Goal: Information Seeking & Learning: Learn about a topic

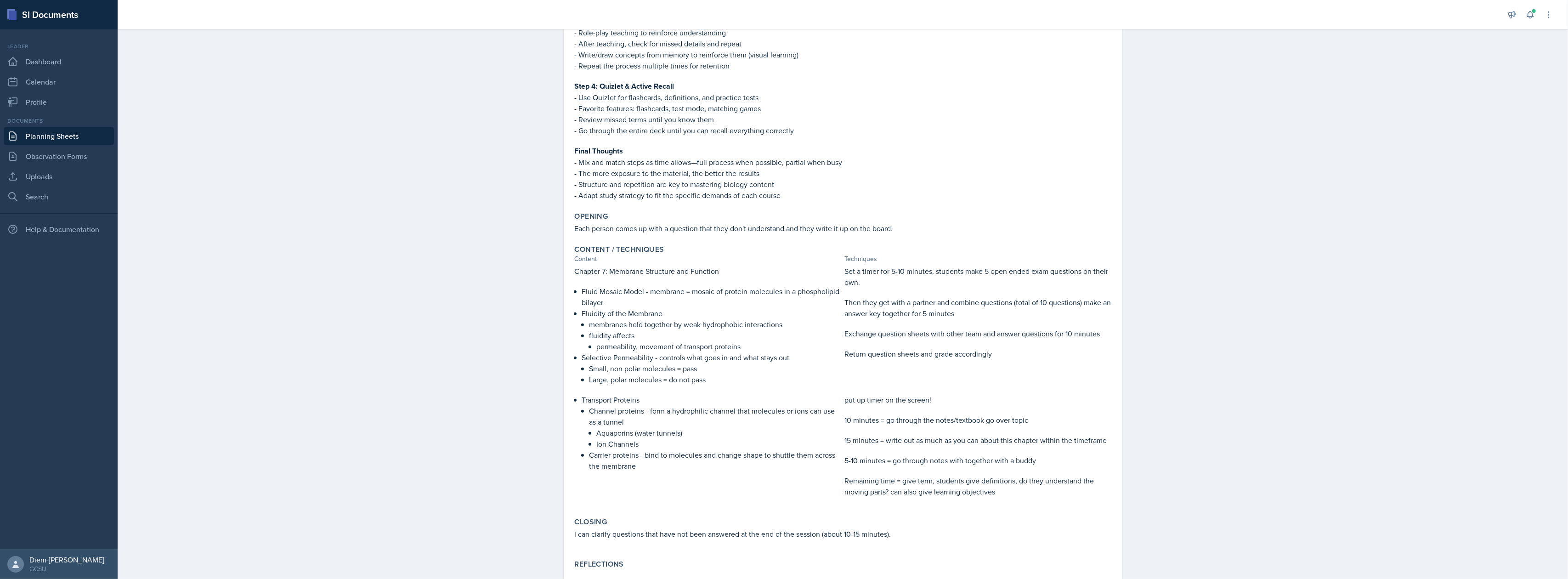
scroll to position [422, 0]
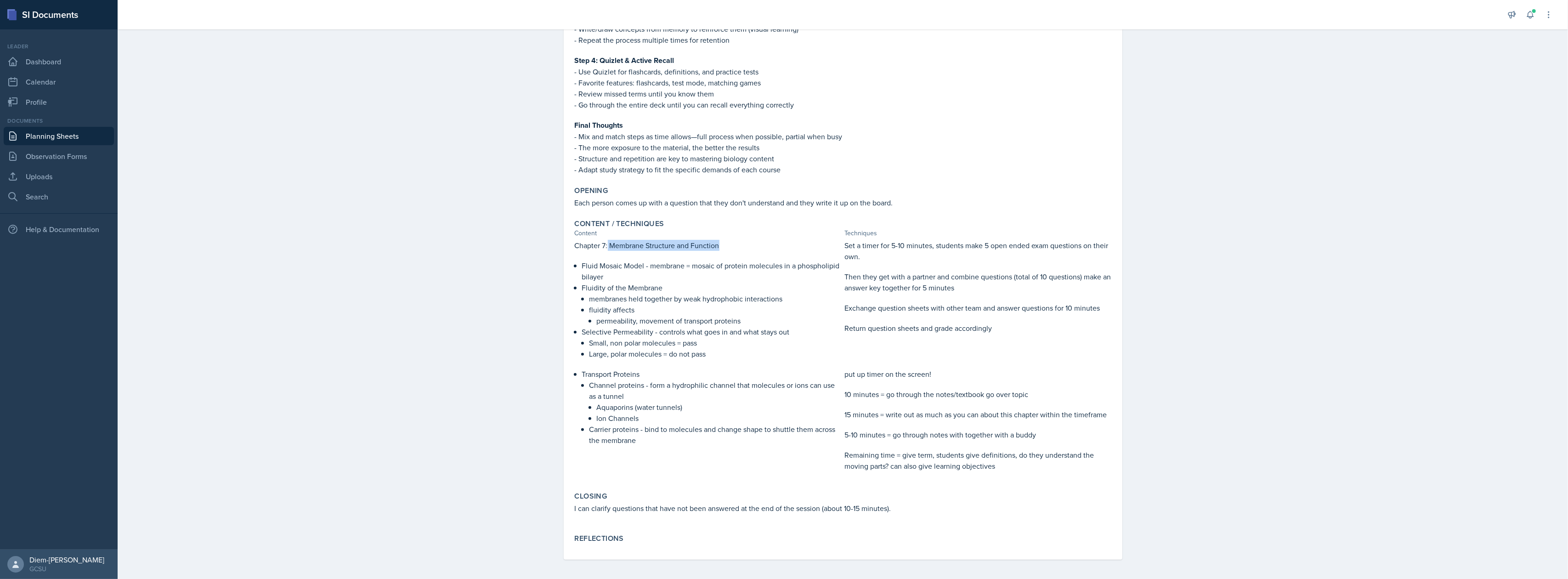
drag, startPoint x: 603, startPoint y: 242, endPoint x: 720, endPoint y: 240, distance: 117.0
click at [720, 240] on p "Chapter 7: Membrane Structure and Function" at bounding box center [708, 245] width 266 height 11
copy p "Membrane Structure and Function"
click at [824, 429] on p "Carrier proteins - bind to molecules and change shape to shuttle them across th…" at bounding box center [715, 434] width 252 height 22
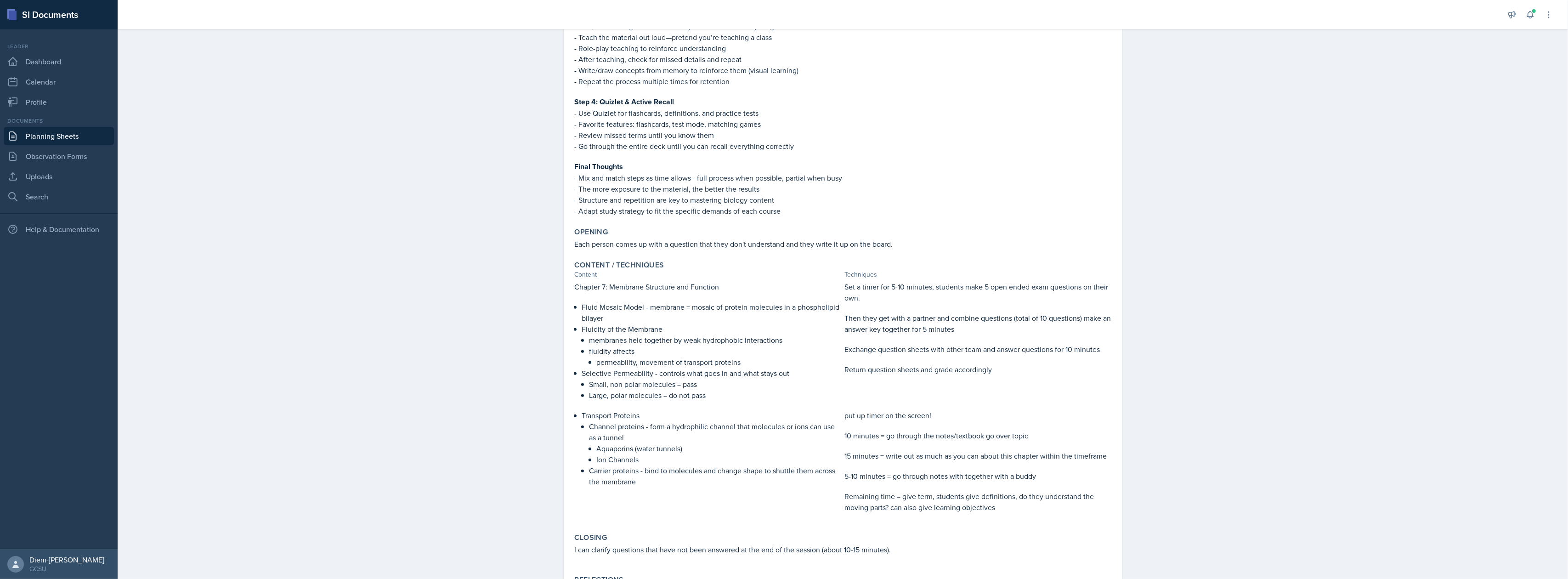
scroll to position [361, 0]
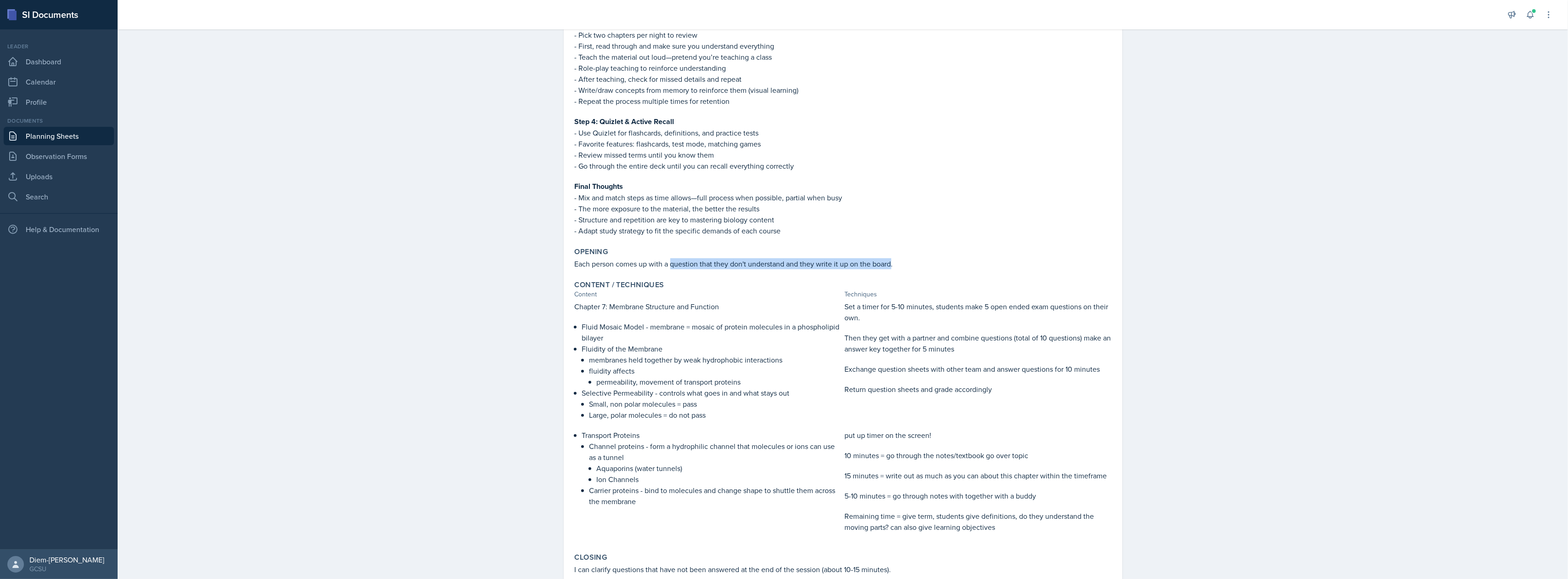
drag, startPoint x: 668, startPoint y: 263, endPoint x: 887, endPoint y: 262, distance: 219.0
click at [887, 262] on p "Each person comes up with a question that they don't understand and they write …" at bounding box center [843, 264] width 537 height 11
copy p "question that they don't understand and they write it up on the board"
click at [732, 280] on div "Content / Techniques" at bounding box center [843, 284] width 537 height 9
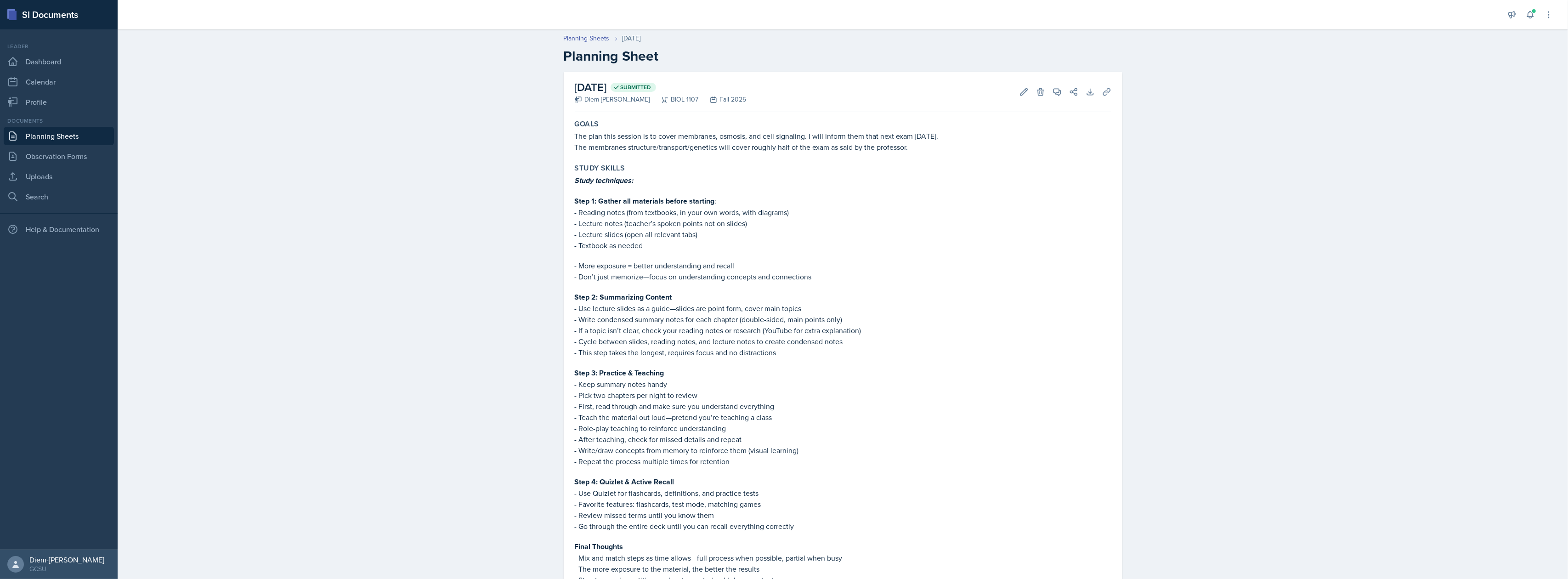
scroll to position [0, 0]
click at [1019, 94] on icon at bounding box center [1023, 92] width 9 height 9
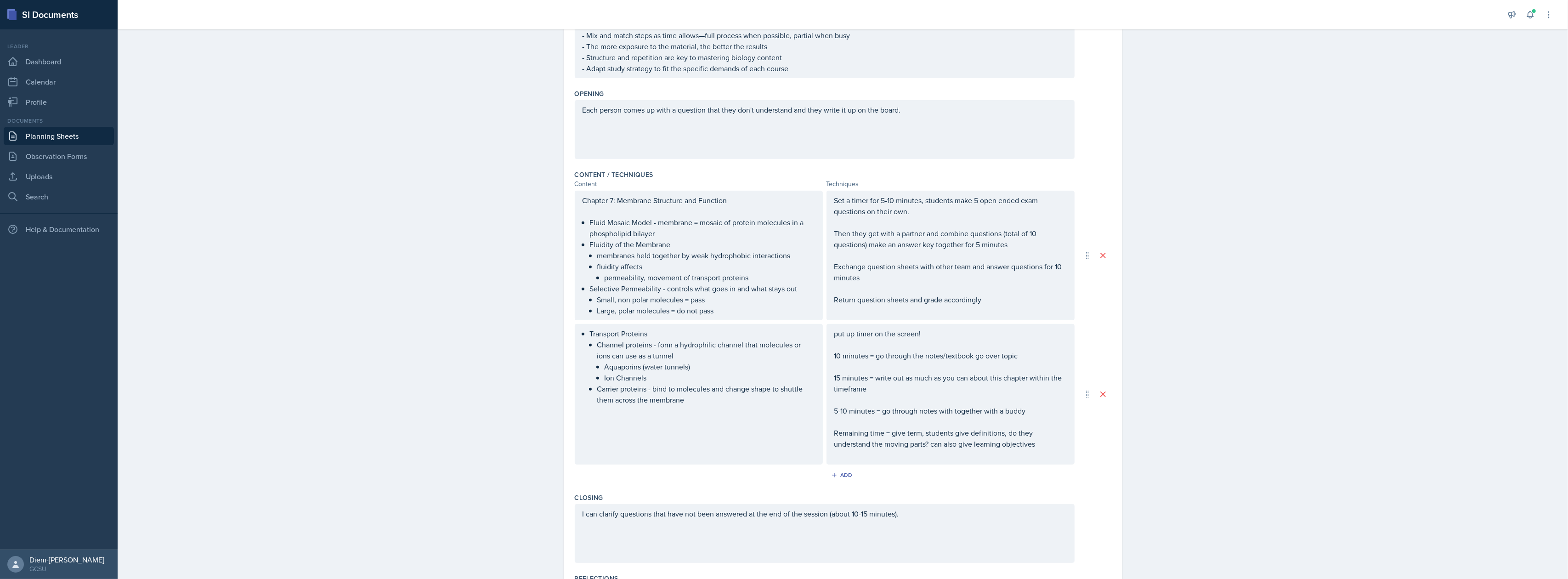
scroll to position [567, 0]
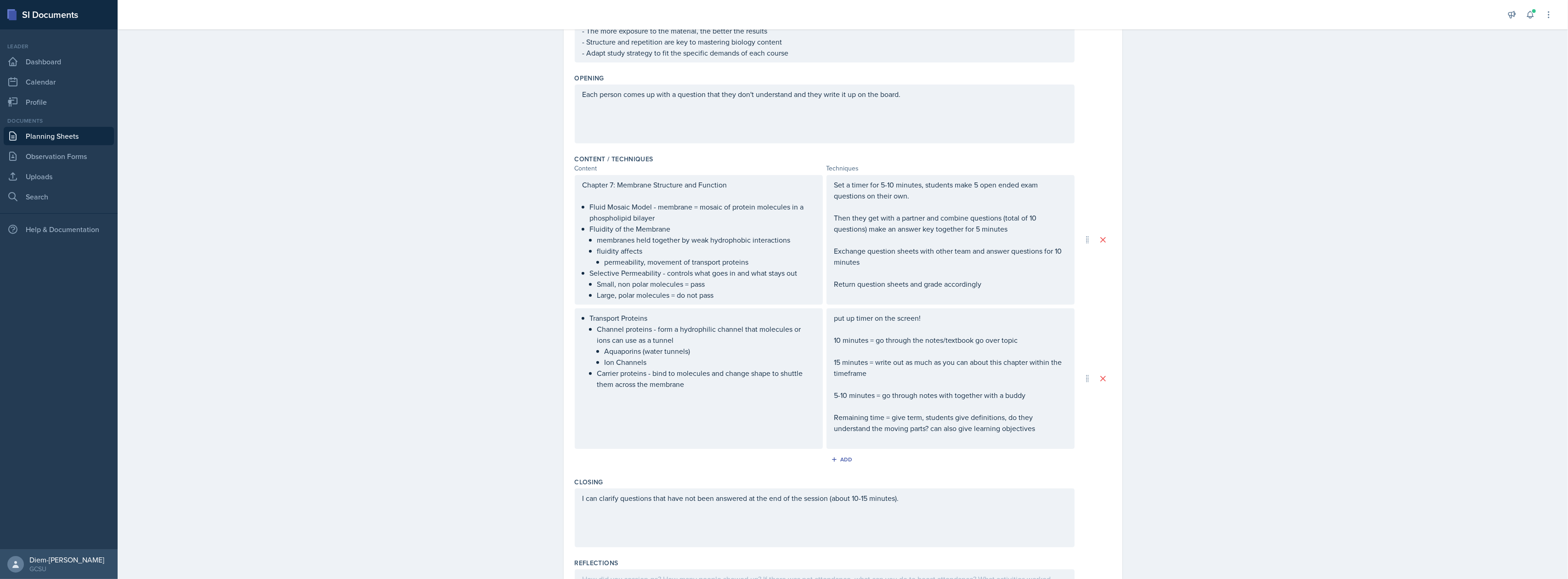
click at [933, 201] on p "Set a timer for 5-10 minutes, students make 5 open ended exam questions on thei…" at bounding box center [950, 190] width 233 height 22
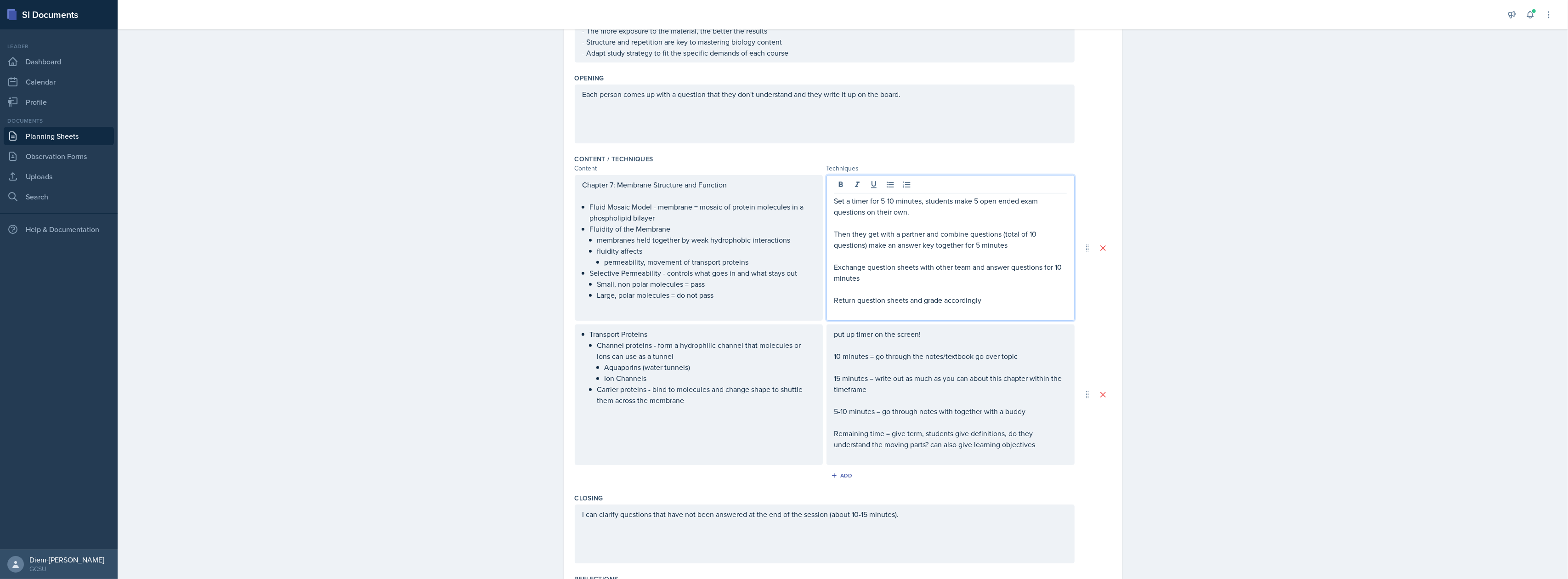
click at [904, 217] on p at bounding box center [950, 223] width 233 height 11
click at [902, 217] on p at bounding box center [950, 223] width 233 height 11
click at [901, 212] on p "Set a timer for 5-10 minutes, students make 5 open ended exam questions on thei…" at bounding box center [950, 206] width 233 height 22
click at [993, 262] on p "Exchange question sheets with other team and answer questions for 10 minutes" at bounding box center [950, 272] width 233 height 22
click at [952, 273] on p "Exchange question sheets with other team and answer questions for 10 minutes" at bounding box center [950, 272] width 233 height 22
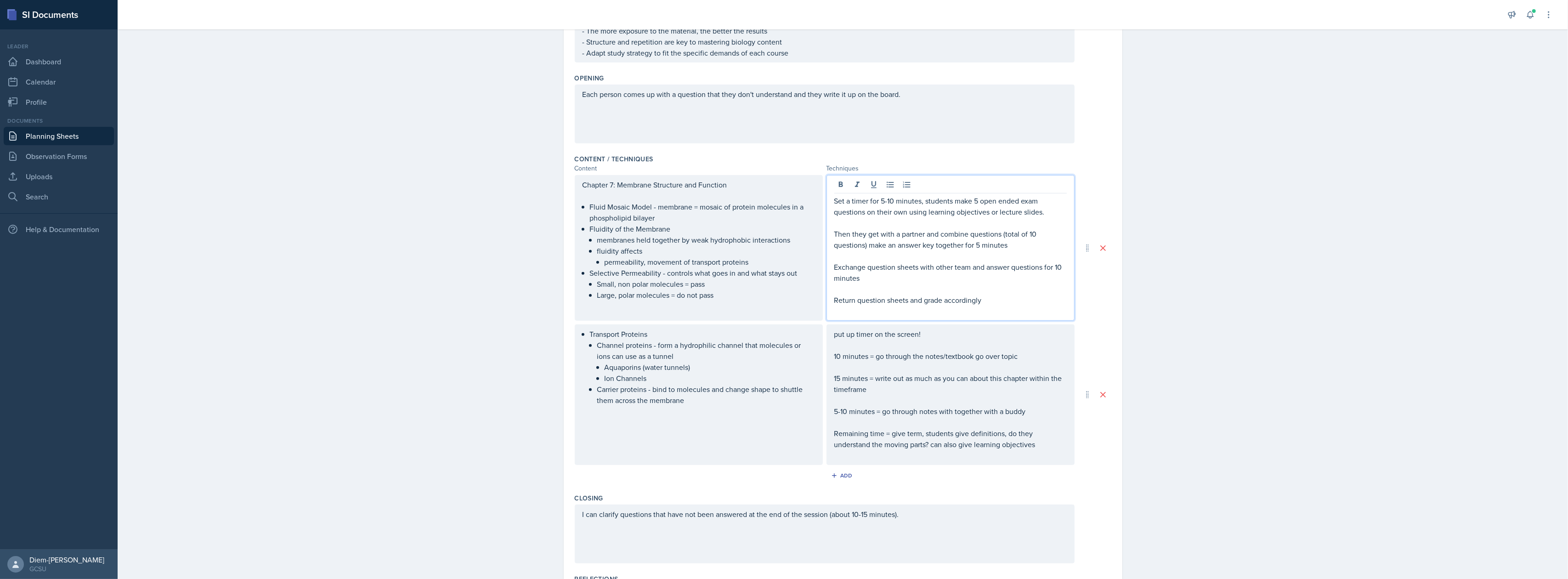
click at [984, 297] on p "Return question sheets and grade accordingly" at bounding box center [950, 300] width 233 height 11
click at [897, 420] on div "put up timer on the screen! 10 minutes = go through the notes/textbook go over …" at bounding box center [950, 395] width 233 height 132
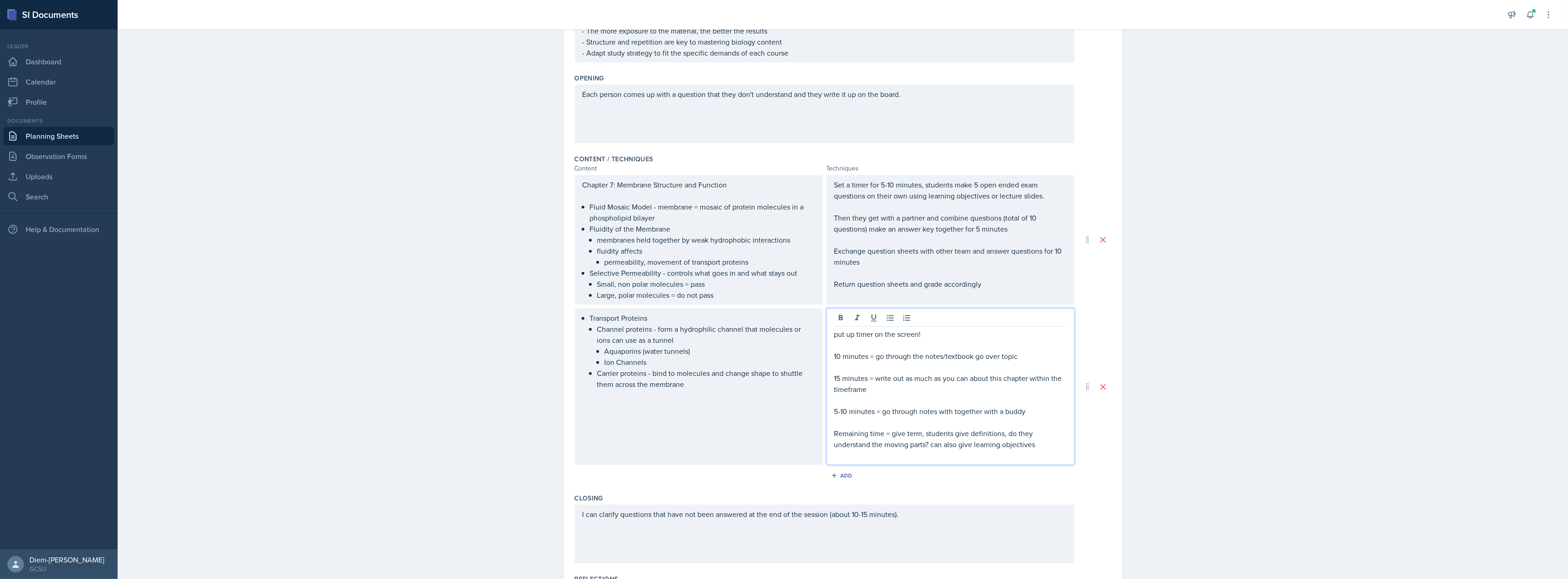
scroll to position [550, 0]
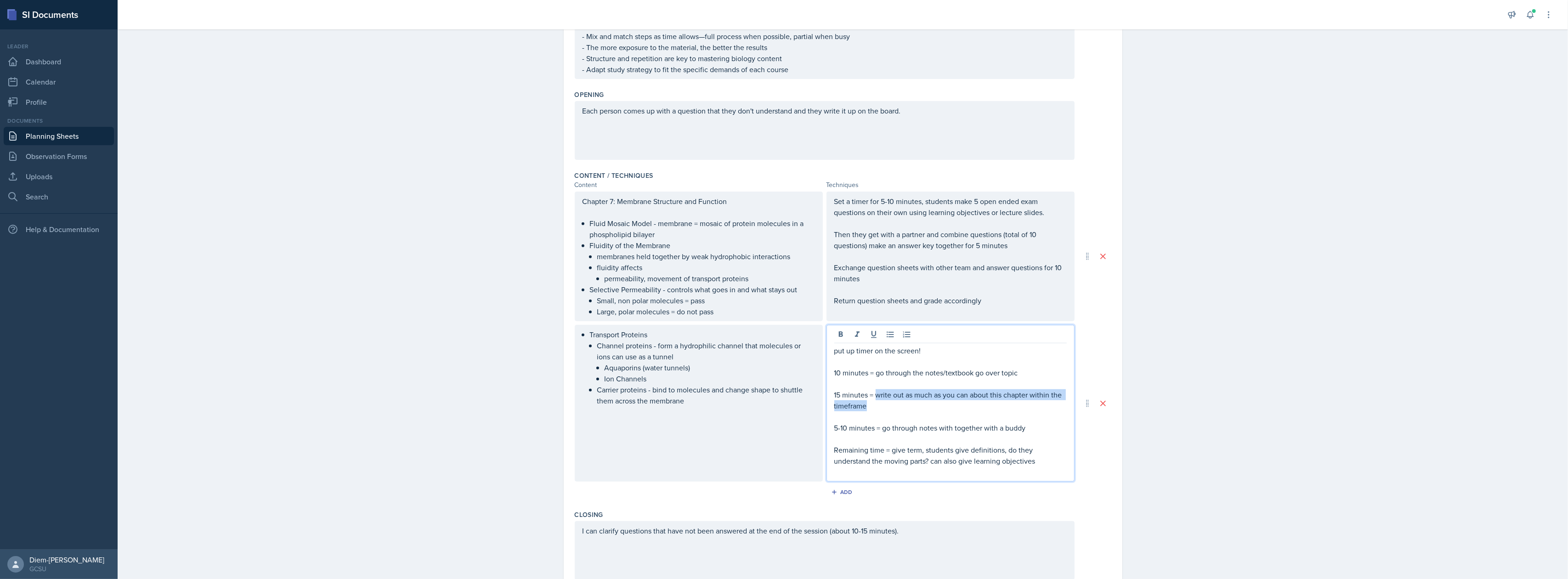
drag, startPoint x: 872, startPoint y: 396, endPoint x: 905, endPoint y: 409, distance: 35.5
click at [905, 409] on p "15 minutes = write out as much as you can about this chapter within the timefra…" at bounding box center [950, 400] width 233 height 22
copy p "write out as much as you can about this chapter within the timeframe"
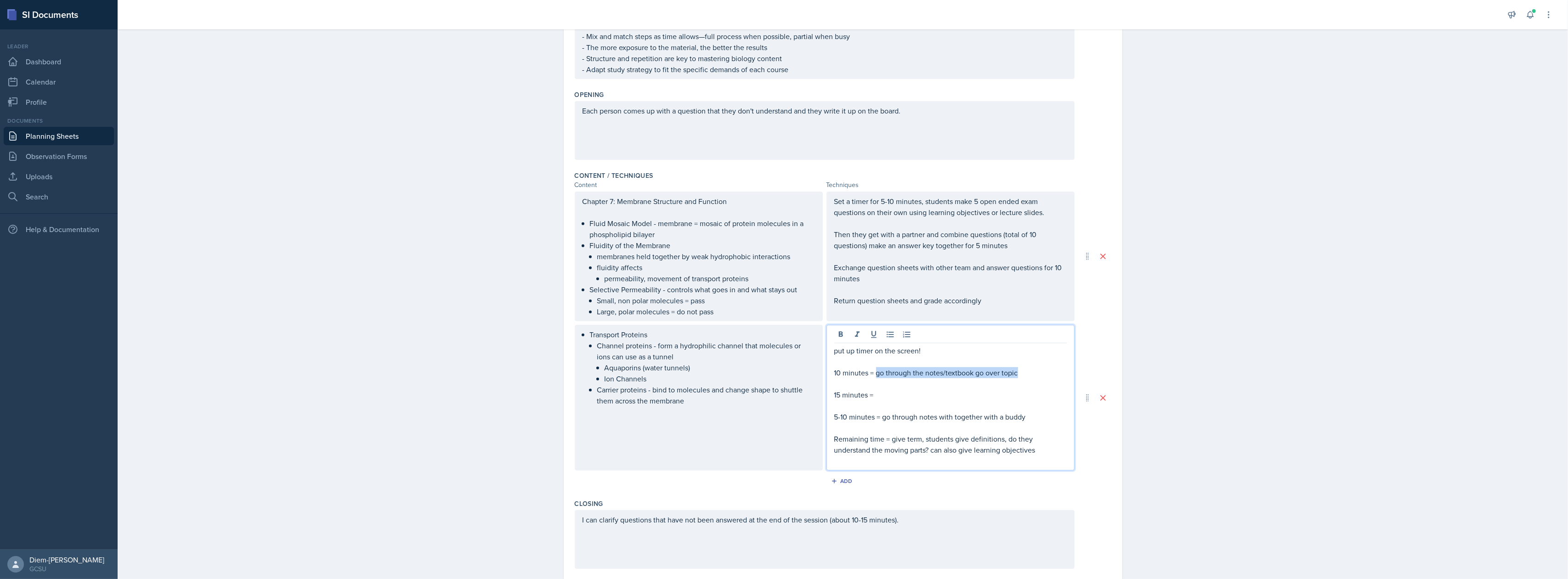
drag, startPoint x: 1024, startPoint y: 373, endPoint x: 872, endPoint y: 371, distance: 152.0
click at [872, 371] on p "10 minutes = go through the notes/textbook go over topic" at bounding box center [950, 373] width 233 height 11
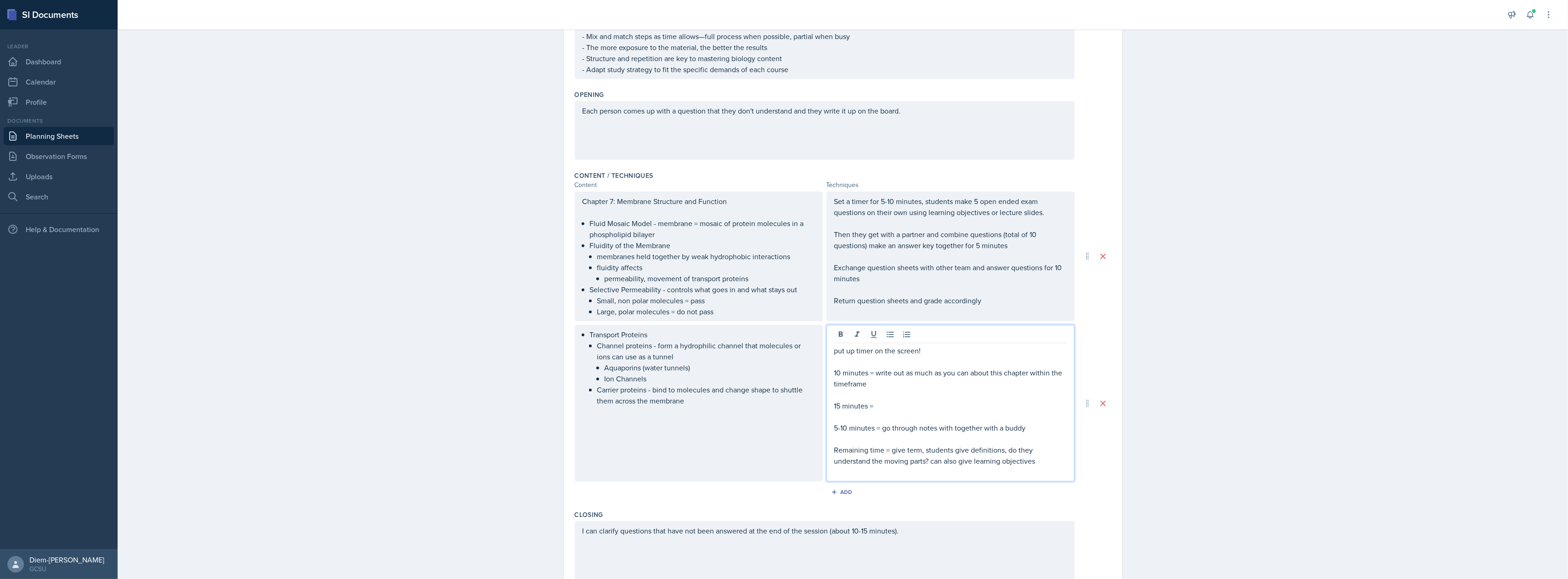
click at [909, 423] on p "5-10 minutes = go through notes with together with a buddy" at bounding box center [950, 427] width 233 height 11
drag, startPoint x: 879, startPoint y: 426, endPoint x: 831, endPoint y: 430, distance: 48.2
click at [834, 430] on p "5-10 minutes = go through notes with together with a buddy" at bounding box center [950, 427] width 233 height 11
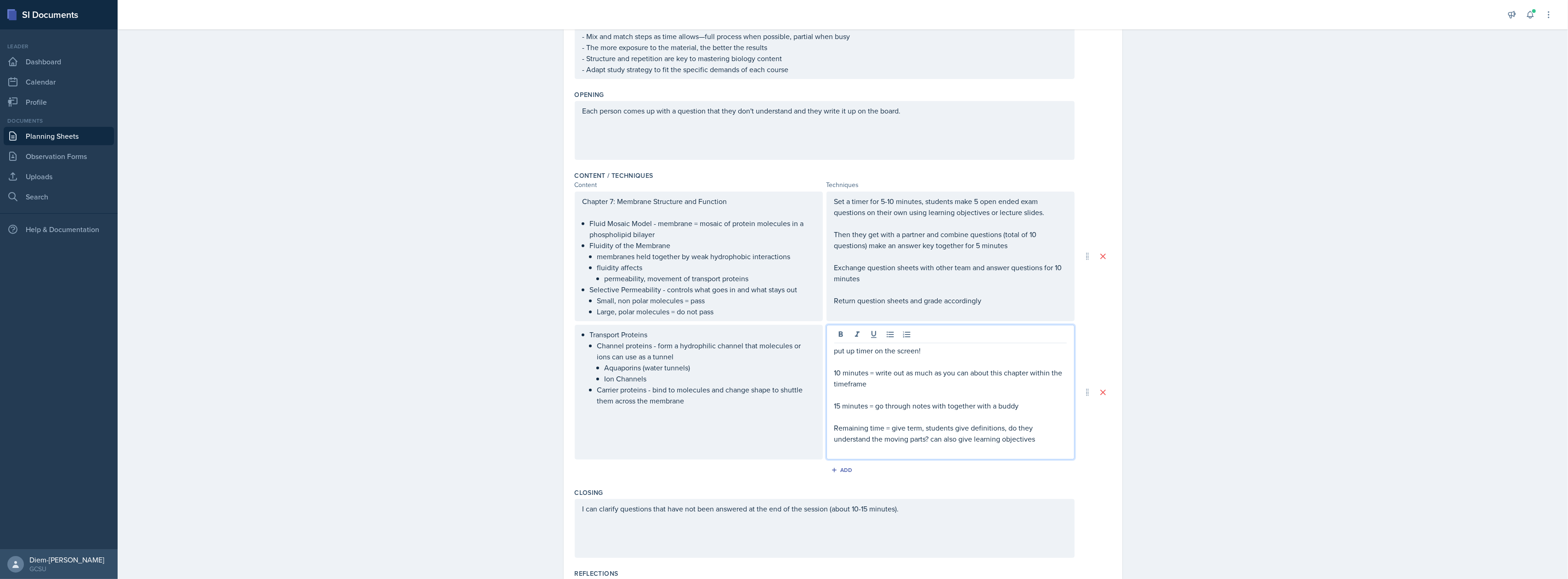
click at [1023, 411] on p at bounding box center [950, 416] width 233 height 11
click at [1022, 403] on p "15 minutes = go through notes with together with a buddy" at bounding box center [950, 406] width 233 height 11
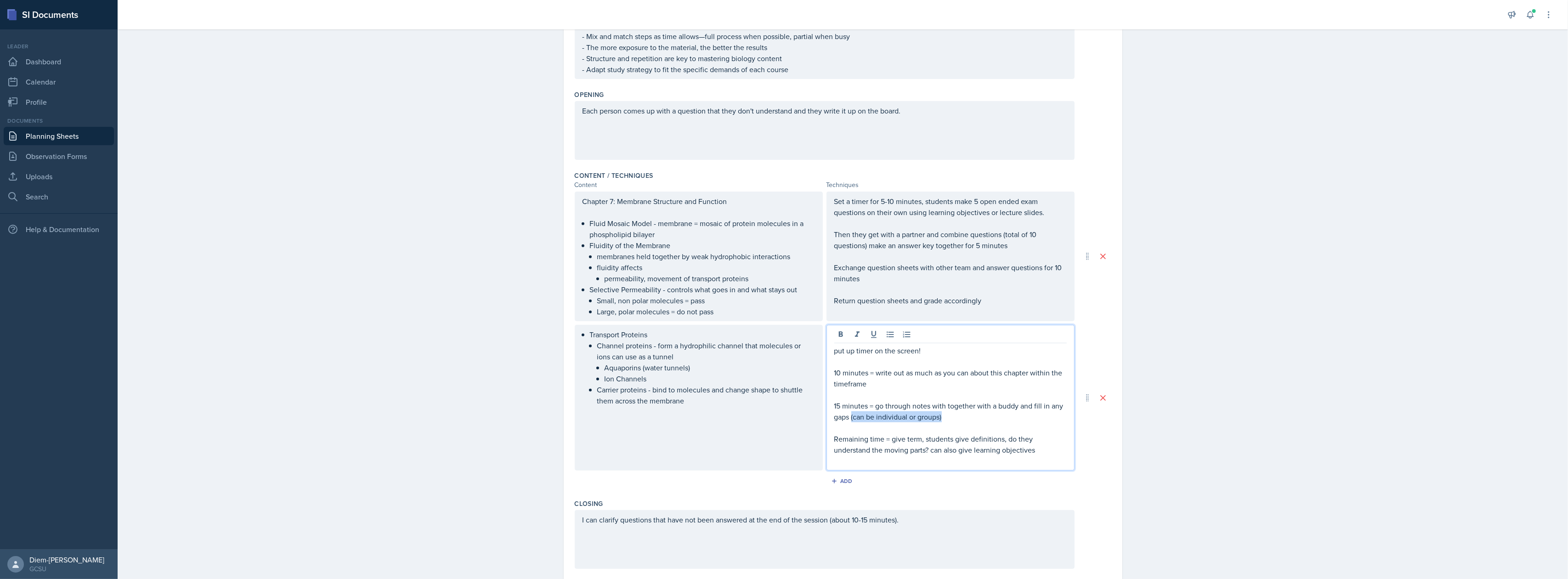
drag, startPoint x: 954, startPoint y: 417, endPoint x: 846, endPoint y: 417, distance: 108.0
click at [846, 417] on p "15 minutes = go through notes with together with a buddy and fill in any gaps (…" at bounding box center [950, 411] width 233 height 22
copy p "(can be individual or groups)"
click at [946, 436] on p "Remaining time = give term, students give definitions, do they understand the m…" at bounding box center [950, 444] width 233 height 22
click at [951, 440] on p "Remaining time = give term, students give definitions, do they understand the m…" at bounding box center [950, 444] width 233 height 22
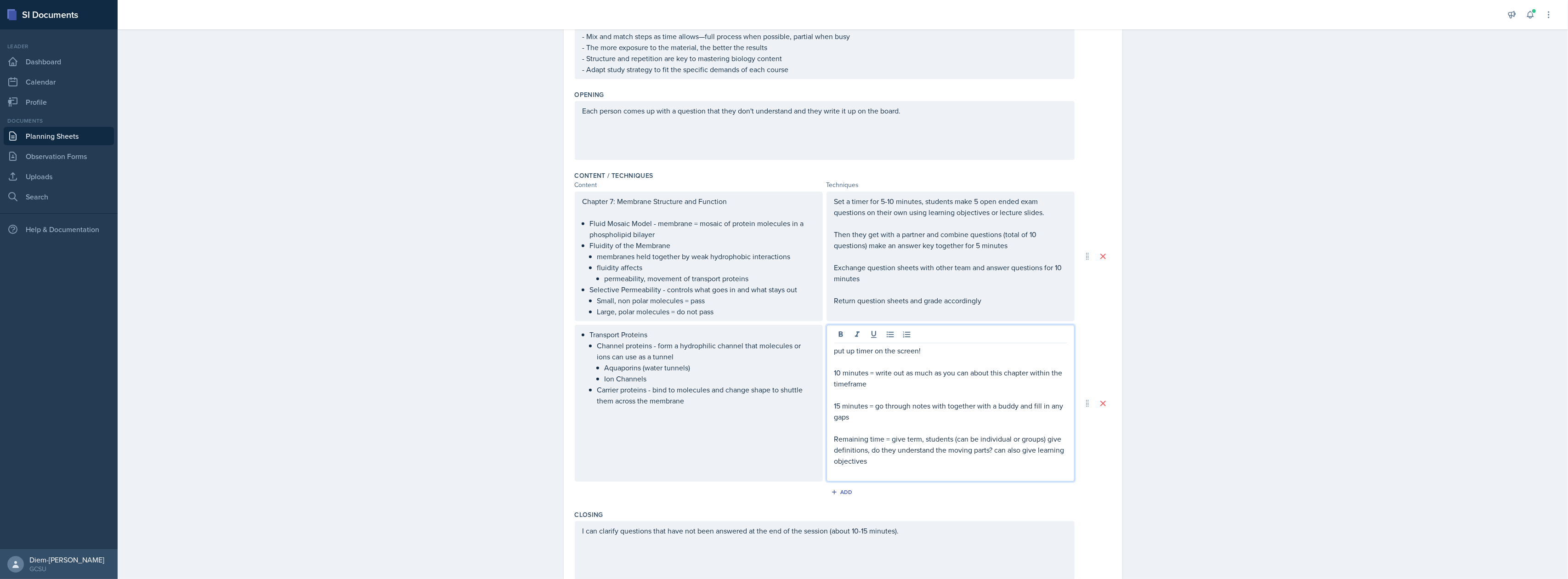
click at [963, 414] on p "15 minutes = go through notes with together with a buddy and fill in any gaps" at bounding box center [950, 411] width 233 height 22
click at [932, 429] on p at bounding box center [950, 427] width 233 height 11
click at [903, 369] on p "10 minutes = write out as much as you can about this chapter within the timefra…" at bounding box center [950, 378] width 233 height 22
click at [904, 404] on p "15 minutes = go through notes with together with a buddy and fill in any gaps" at bounding box center [950, 411] width 233 height 22
click at [923, 435] on p "Remaining time = give term, students (can be individual or groups) give definit…" at bounding box center [950, 450] width 233 height 33
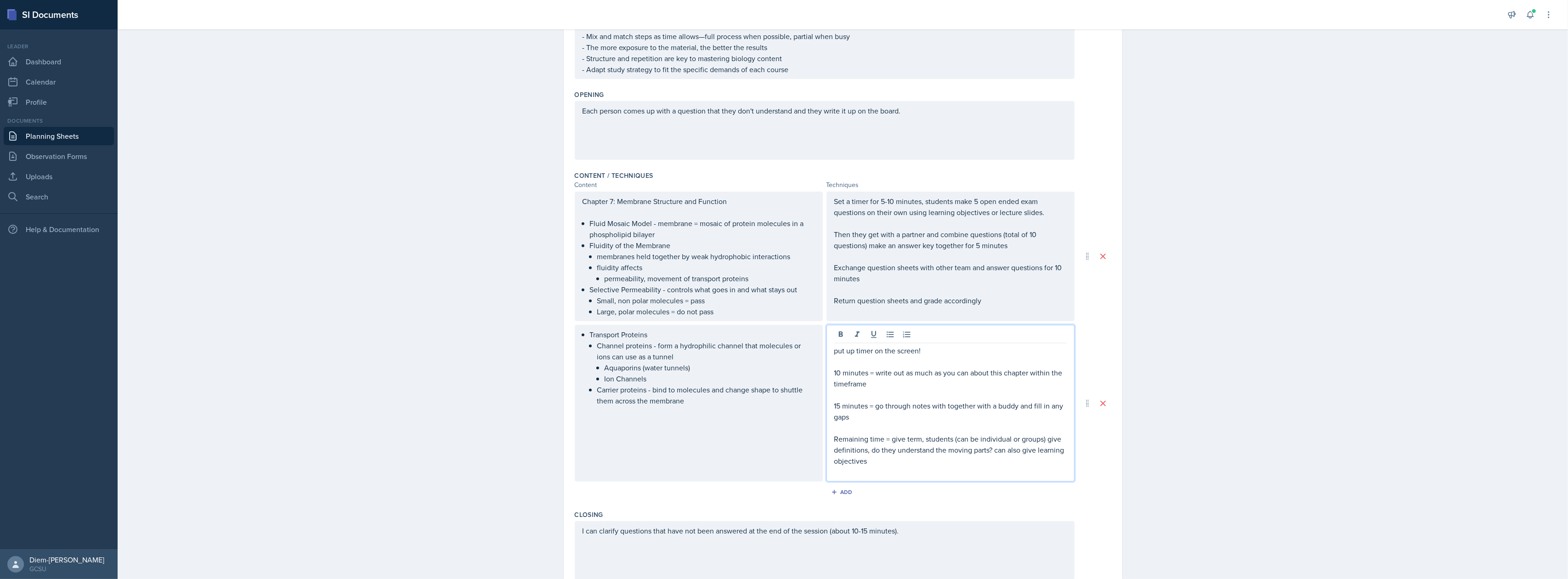
click at [909, 460] on p "Remaining time = give term, students (can be individual or groups) give definit…" at bounding box center [950, 450] width 233 height 33
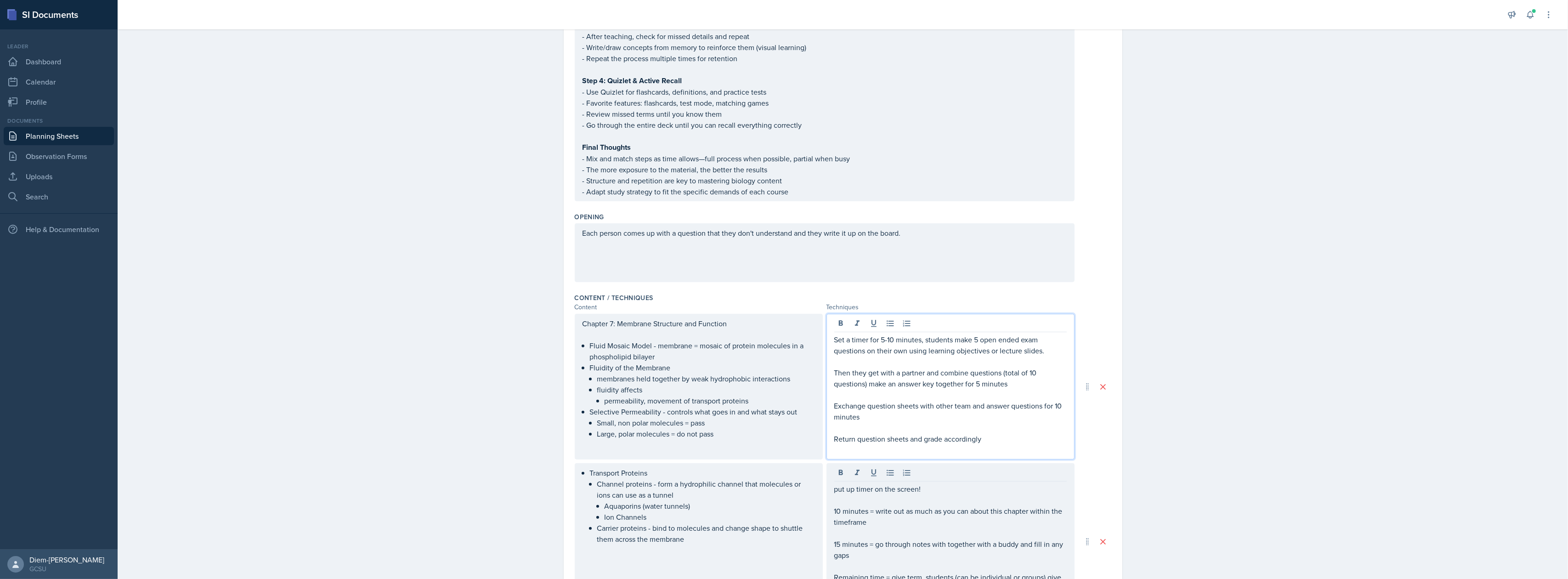
scroll to position [444, 0]
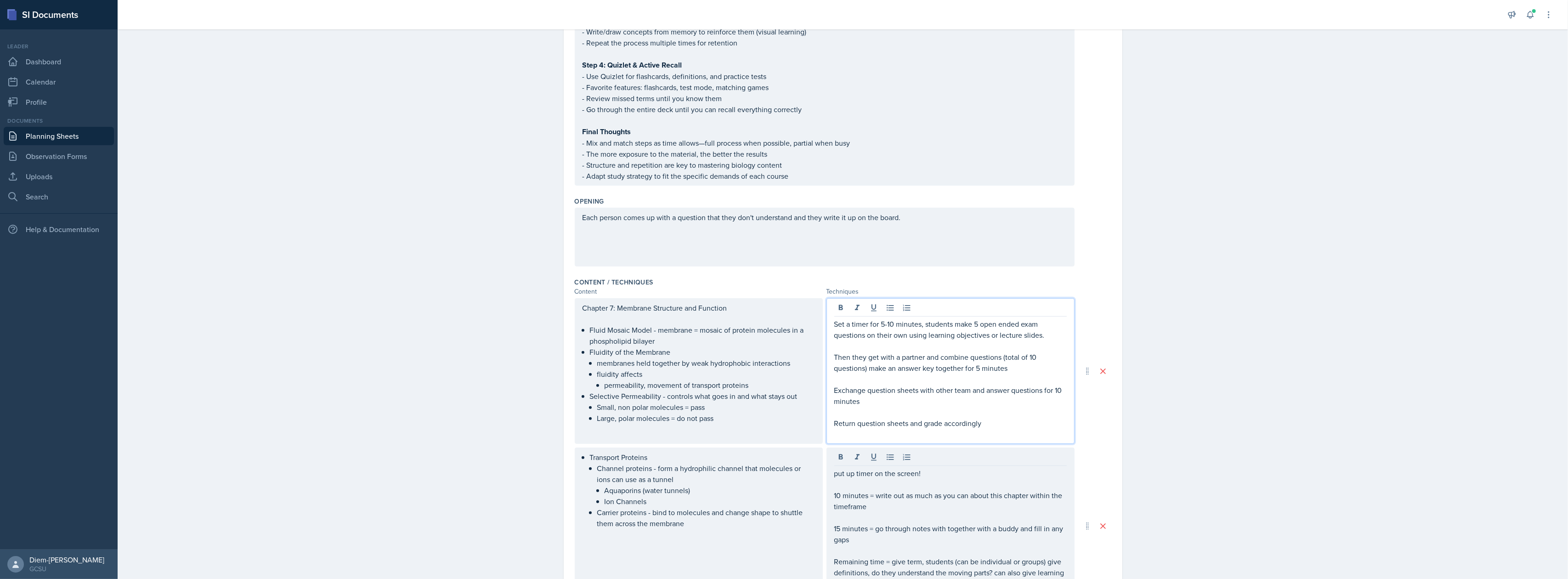
click at [989, 425] on p "Return question sheets and grade accordingly" at bounding box center [950, 423] width 233 height 11
click at [946, 367] on p "Then they get with a partner and combine questions (total of 10 questions) make…" at bounding box center [950, 363] width 233 height 22
click at [621, 382] on ul "membranes held together by weak hydrophobic interactions fluidity affects perme…" at bounding box center [706, 374] width 218 height 33
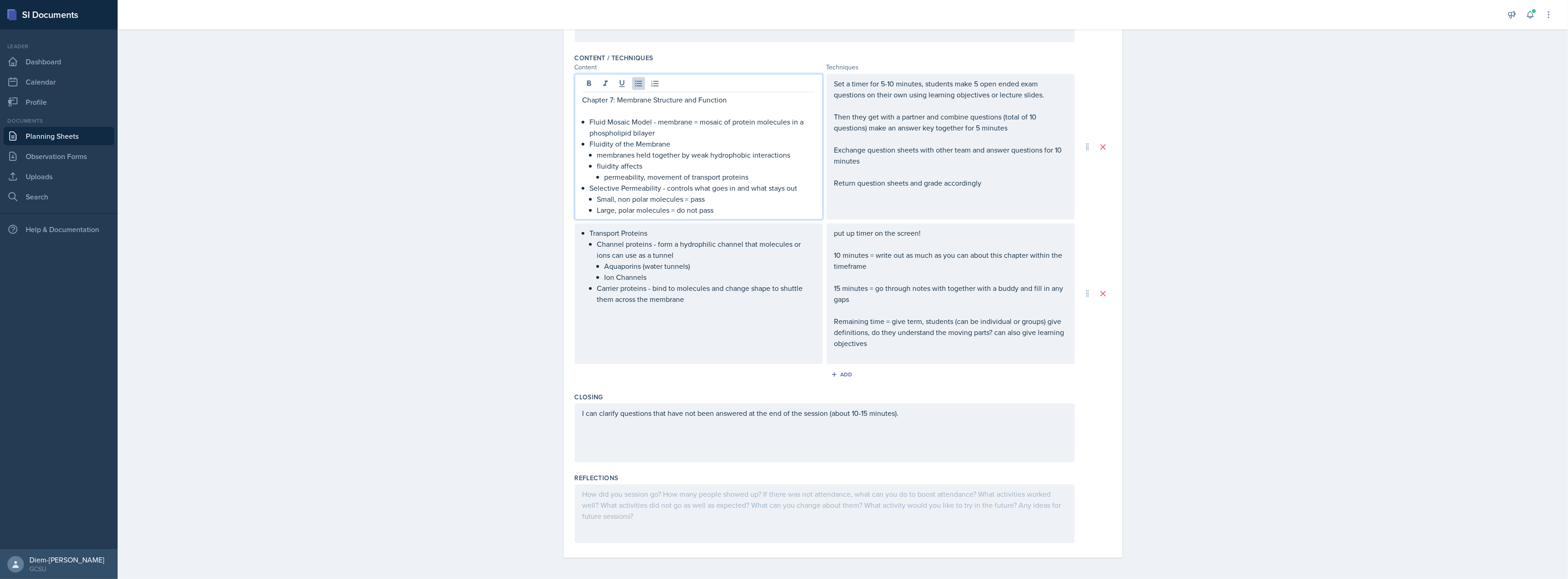
click at [686, 251] on li "Transport Proteins Channel proteins - form a hydrophilic channel that molecules…" at bounding box center [702, 266] width 225 height 77
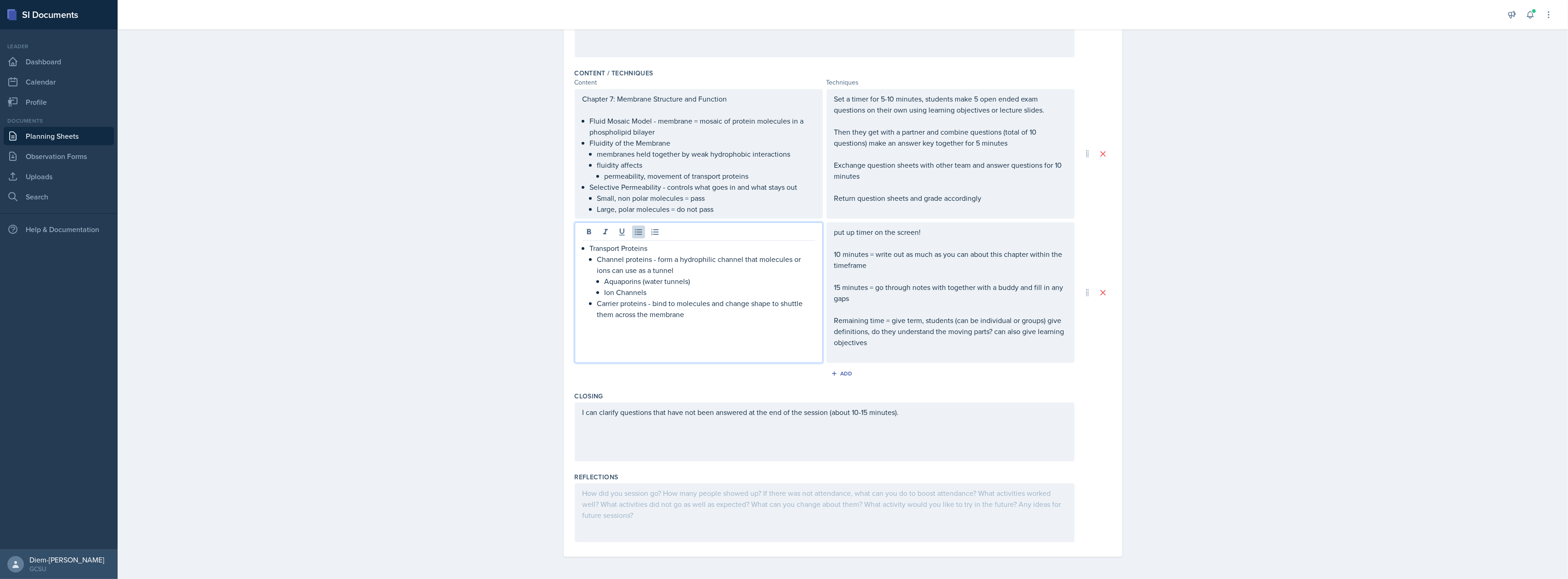
scroll to position [651, 0]
click at [938, 266] on p "10 minutes = write out as much as you can about this chapter within the timefra…" at bounding box center [950, 261] width 233 height 22
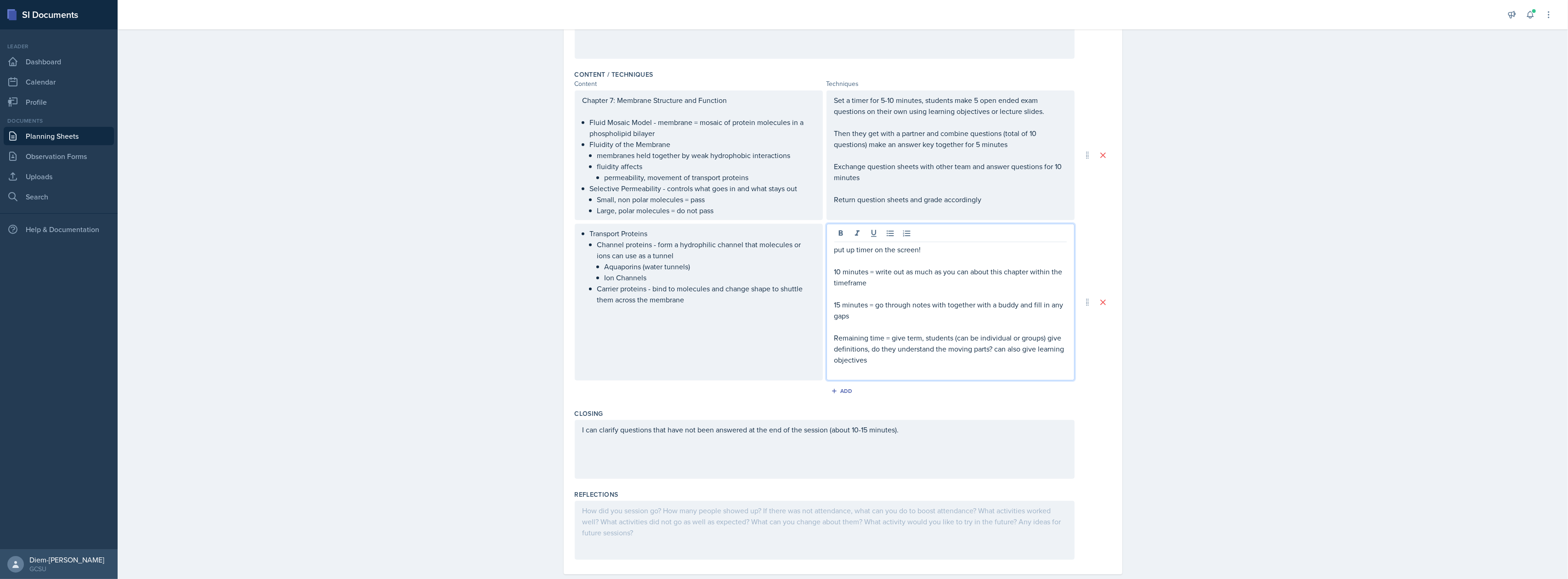
click at [948, 337] on p "Remaining time = give term, students (can be individual or groups) give definit…" at bounding box center [950, 349] width 233 height 33
click at [941, 353] on p "Remaining time = give term, students (can be individual or groups) give definit…" at bounding box center [950, 349] width 233 height 33
click at [941, 318] on p "15 minutes = go through notes with together with a buddy and fill in any gaps" at bounding box center [950, 310] width 233 height 22
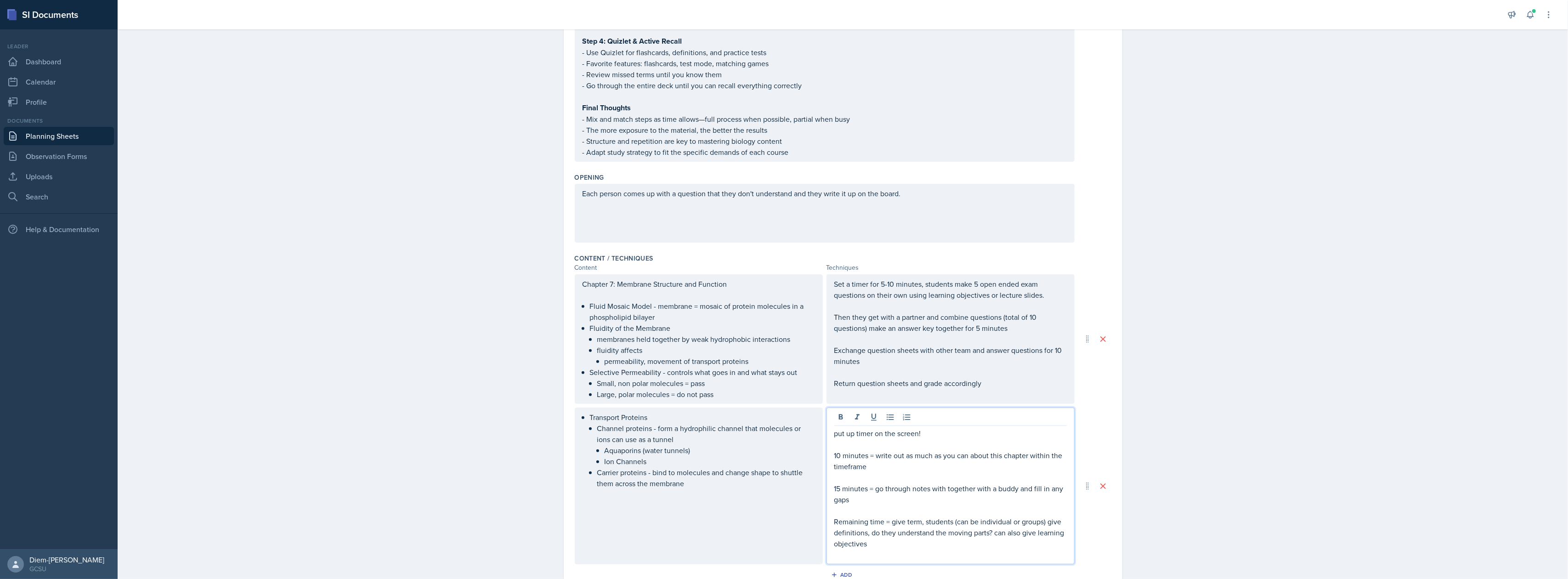
scroll to position [484, 0]
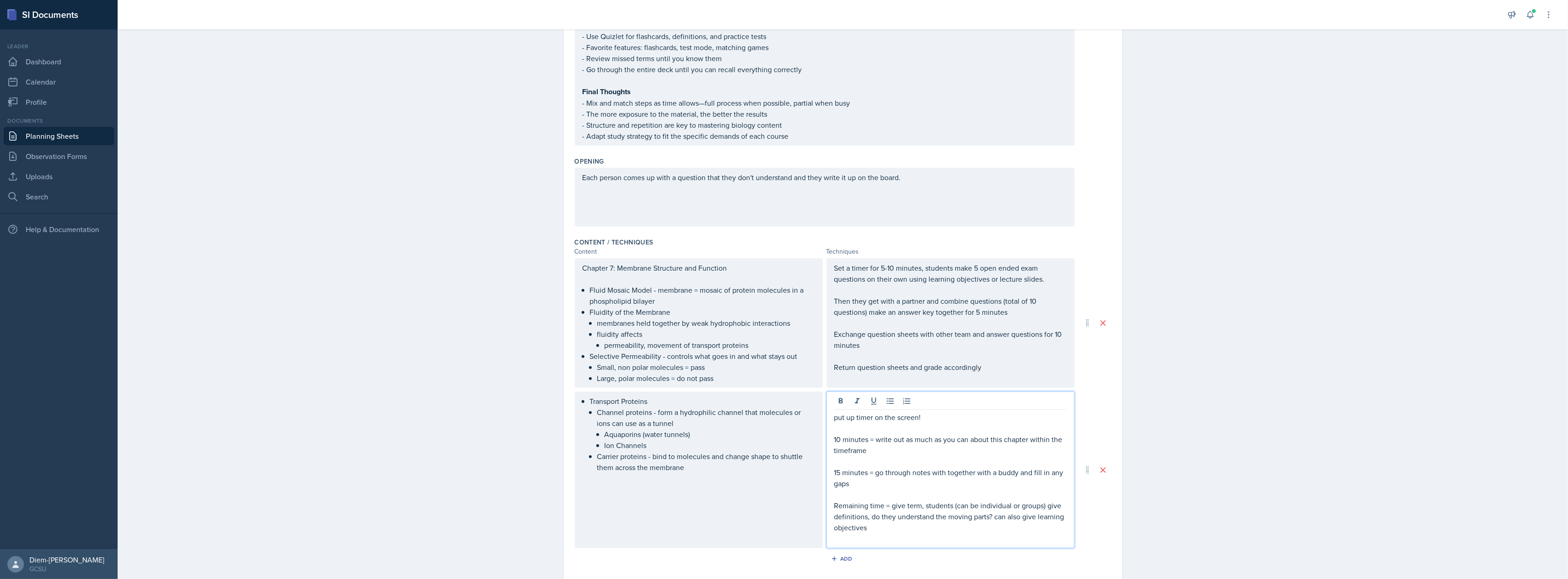
click at [932, 350] on p "Exchange question sheets with other team and answer questions for 10 minutes" at bounding box center [950, 339] width 233 height 22
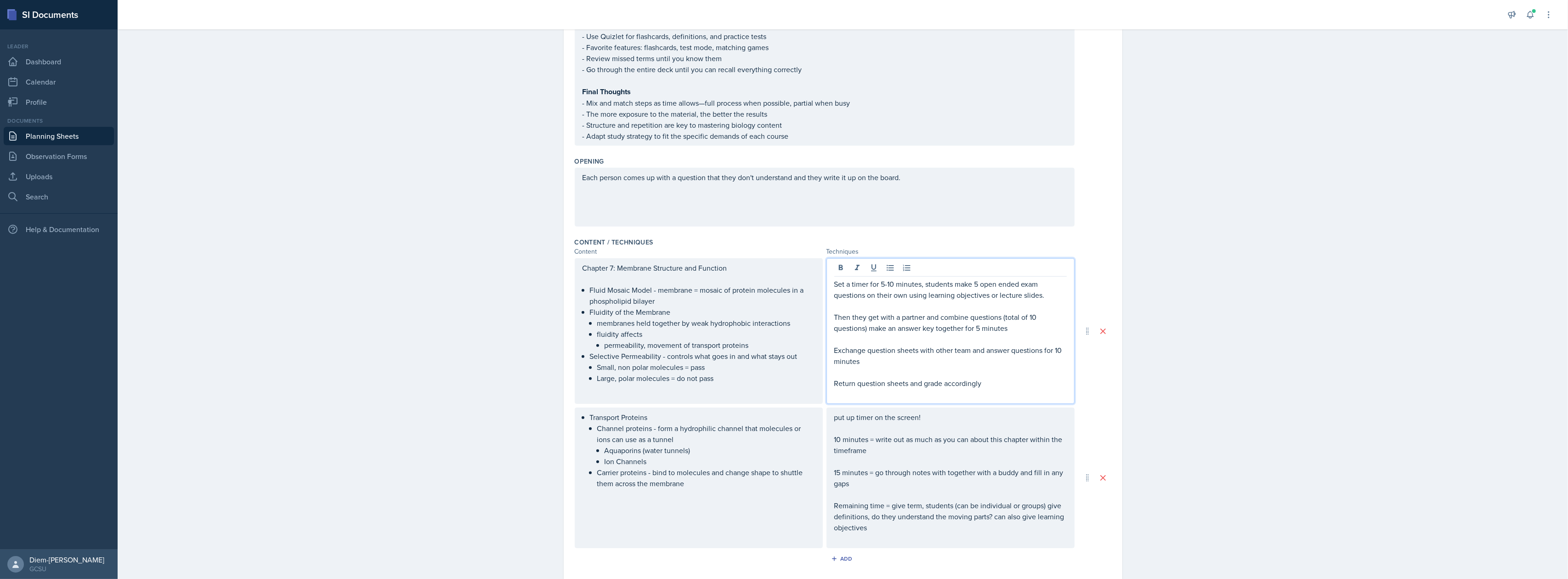
click at [975, 367] on p at bounding box center [950, 372] width 233 height 11
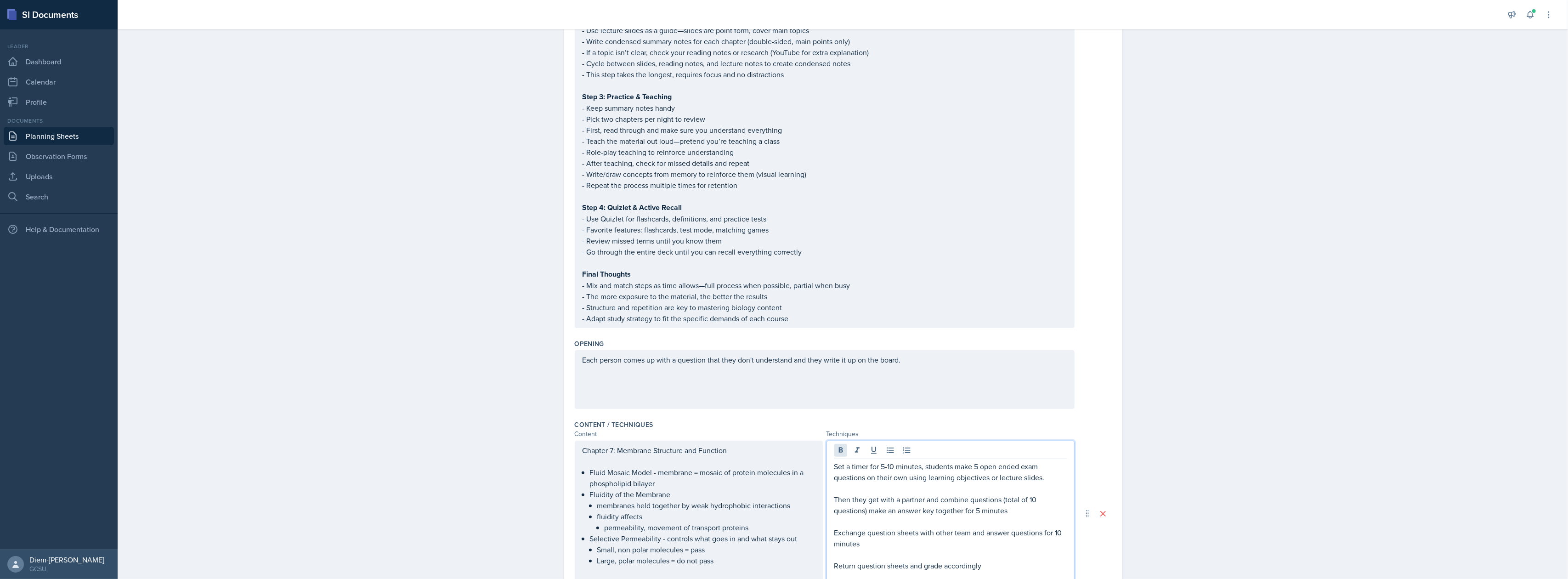
scroll to position [300, 0]
click at [873, 370] on div "Each person comes up with a question that they don't understand and they write …" at bounding box center [825, 380] width 500 height 59
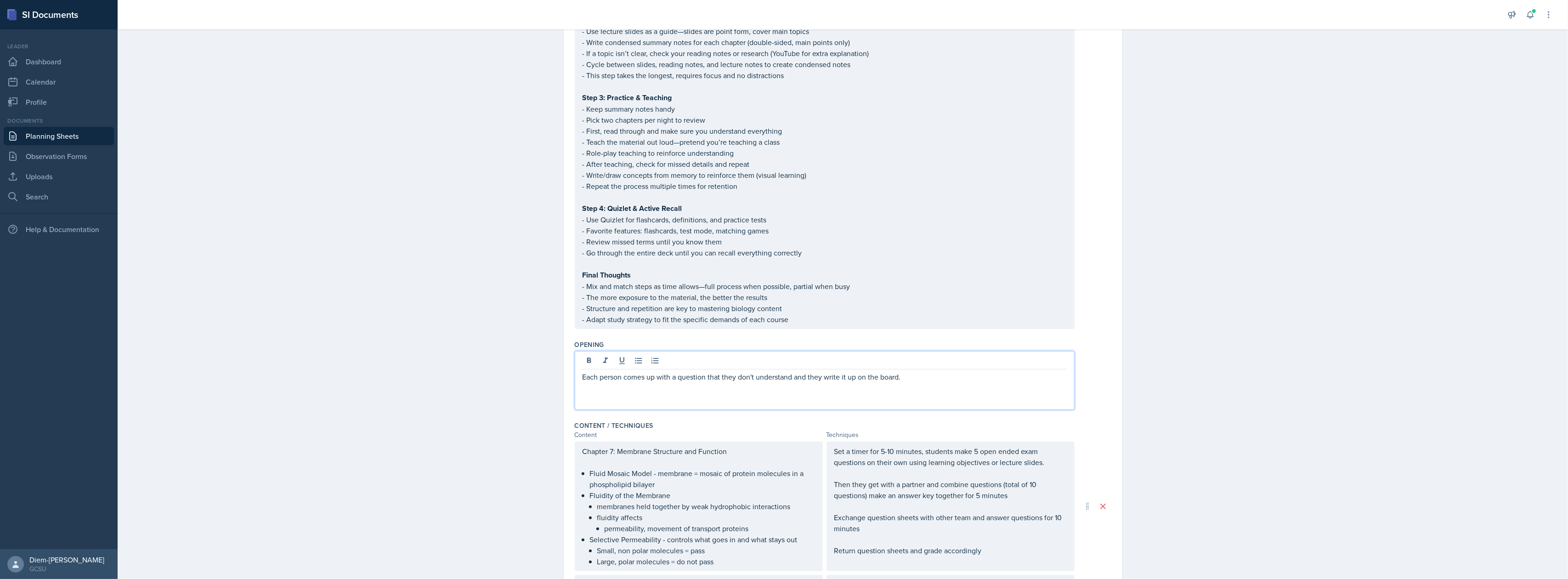
scroll to position [317, 0]
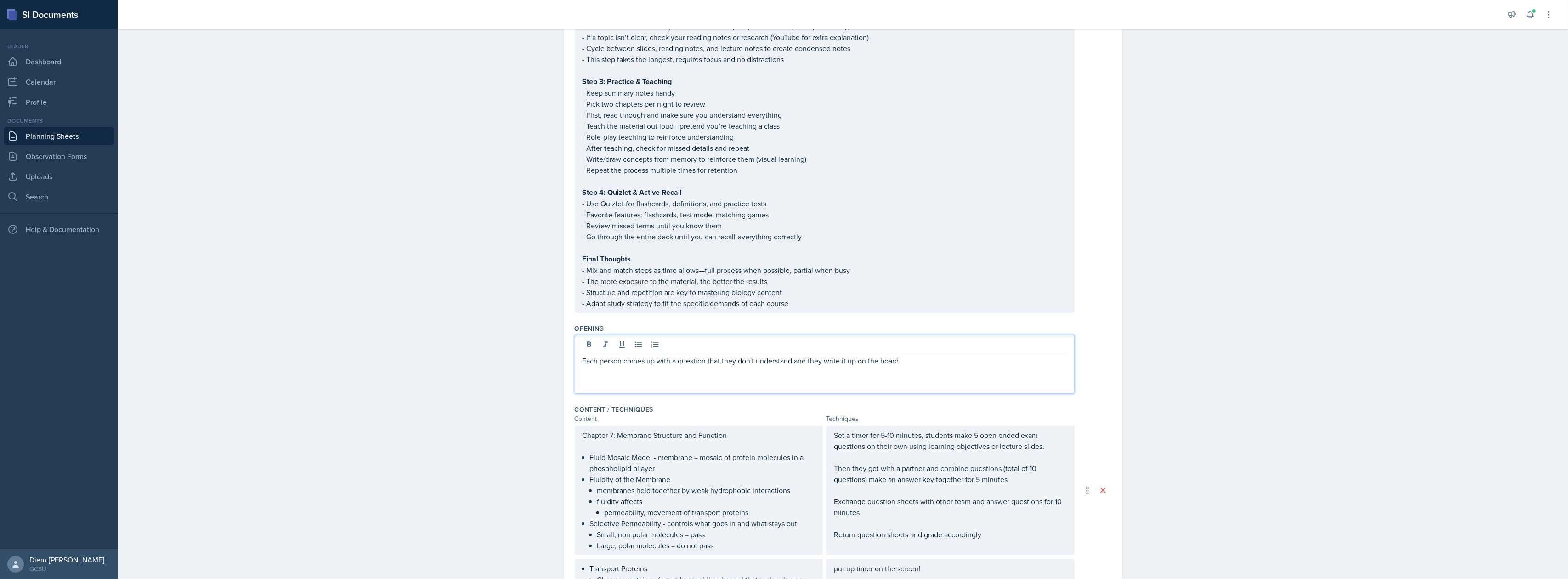
click at [906, 361] on p "Each person comes up with a question that they don't understand and they write …" at bounding box center [824, 361] width 484 height 11
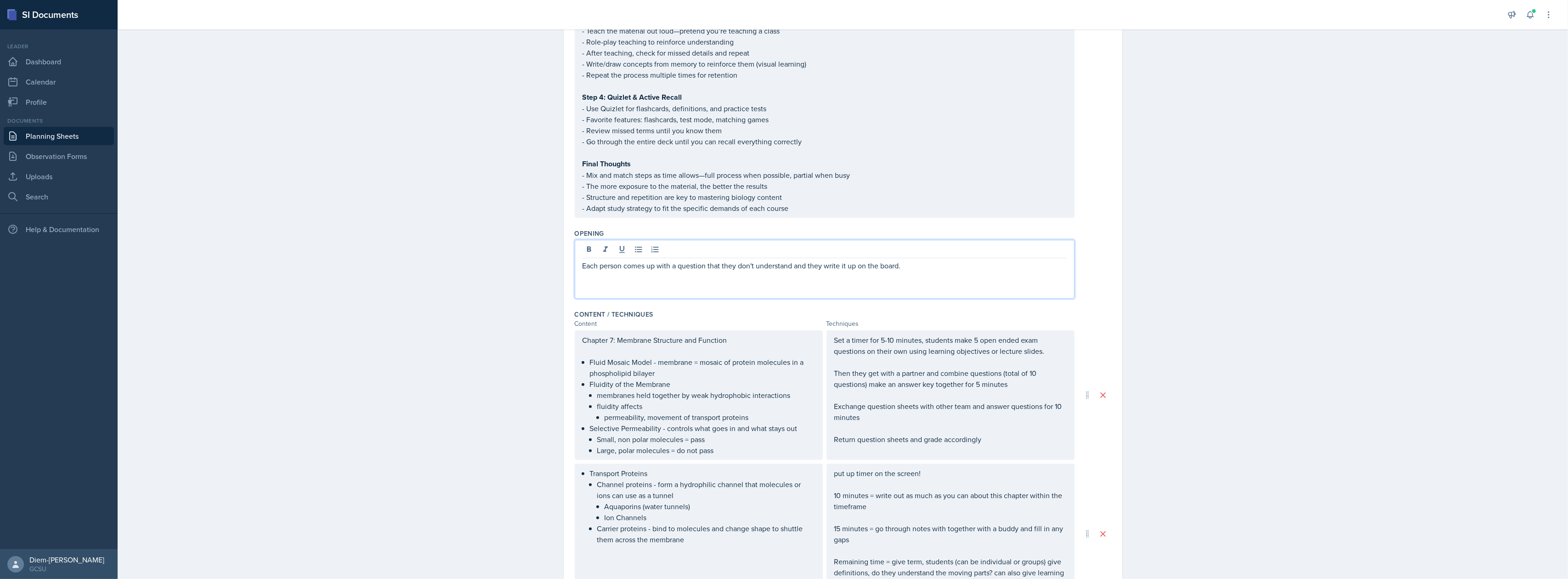
scroll to position [561, 0]
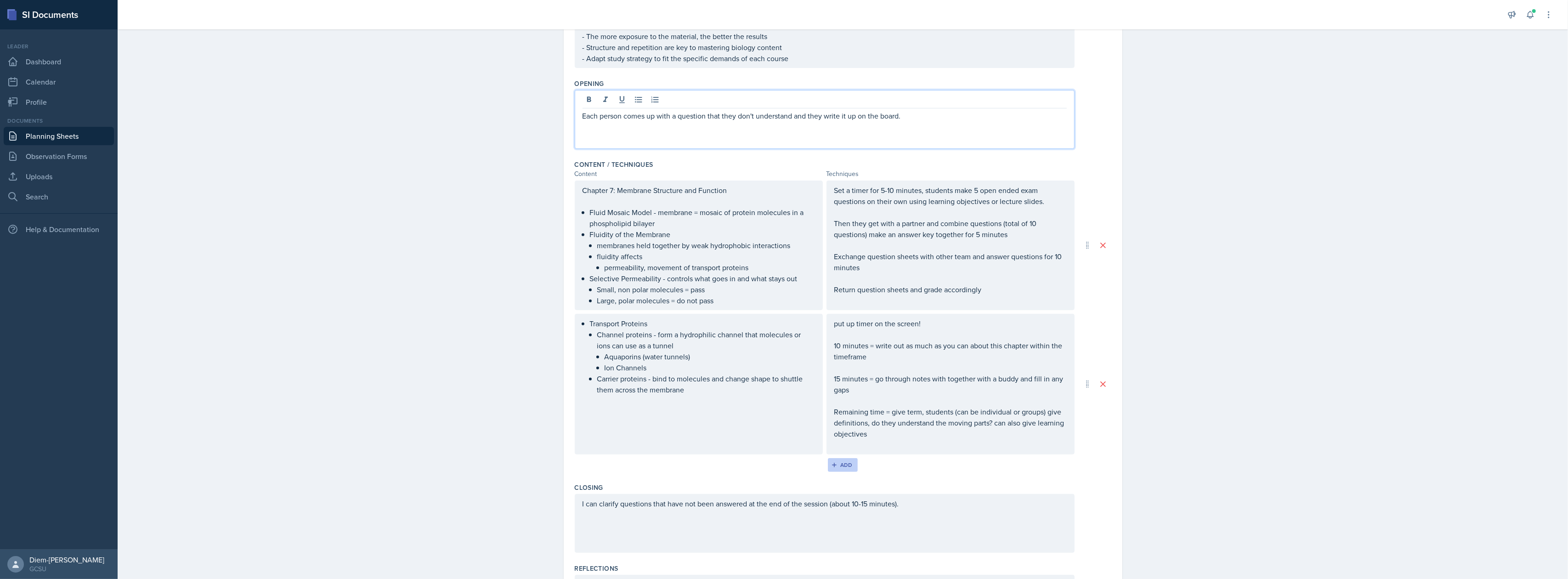
click at [849, 460] on button "Add" at bounding box center [843, 465] width 30 height 14
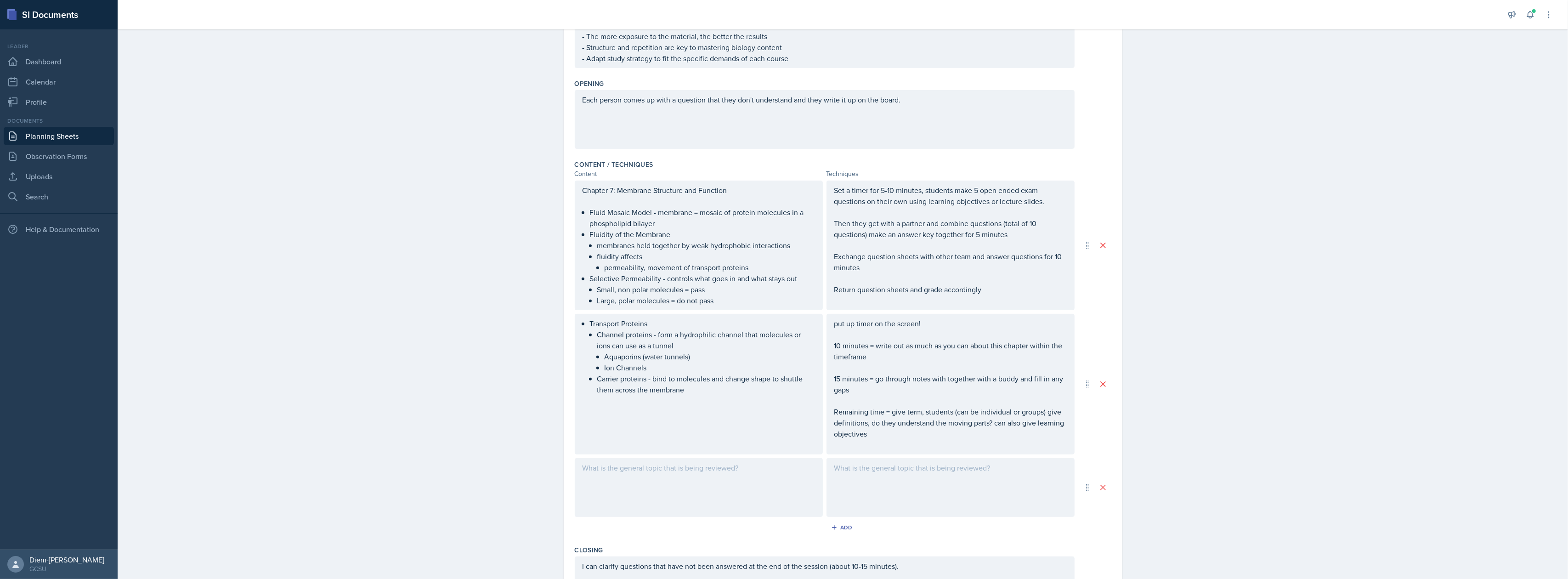
click at [715, 474] on div at bounding box center [698, 488] width 248 height 59
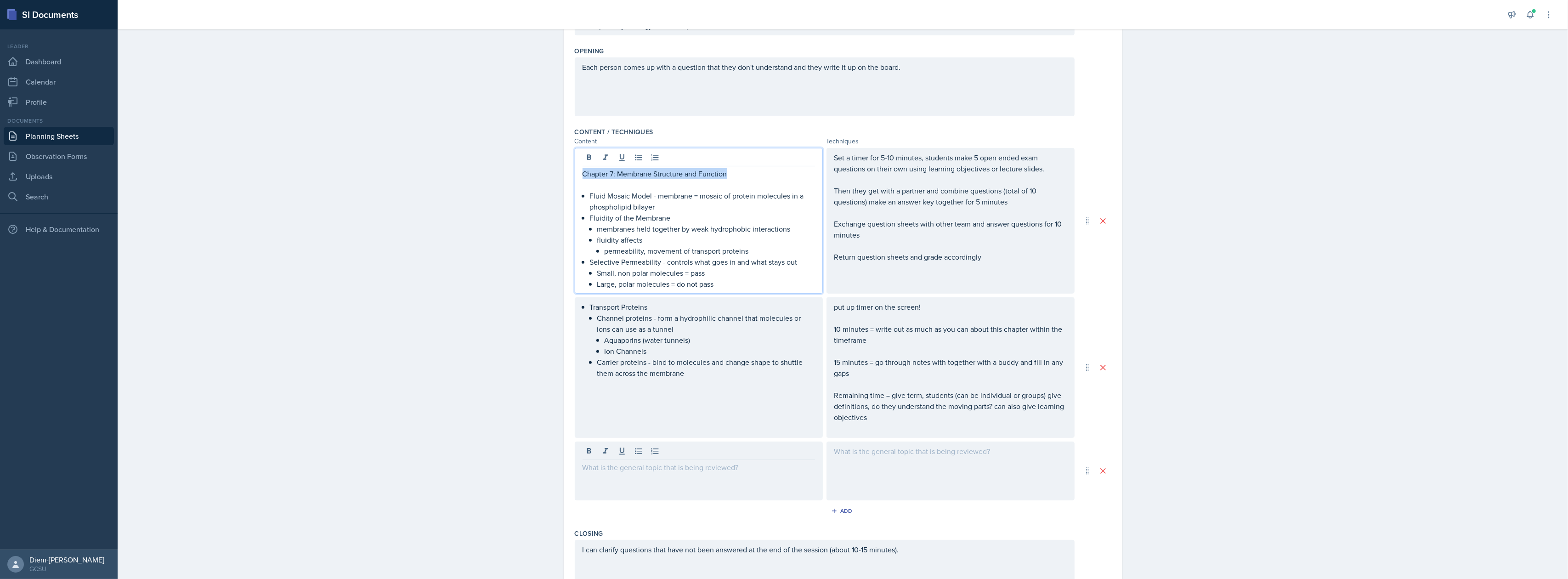
drag, startPoint x: 724, startPoint y: 171, endPoint x: 545, endPoint y: 155, distance: 179.7
click at [549, 155] on div "Date [DATE] [DATE] 31 1 2 3 4 5 6 7 8 9 10 11 12 13 14 15 16 17 18 19 20 21 22 …" at bounding box center [842, 98] width 588 height 1239
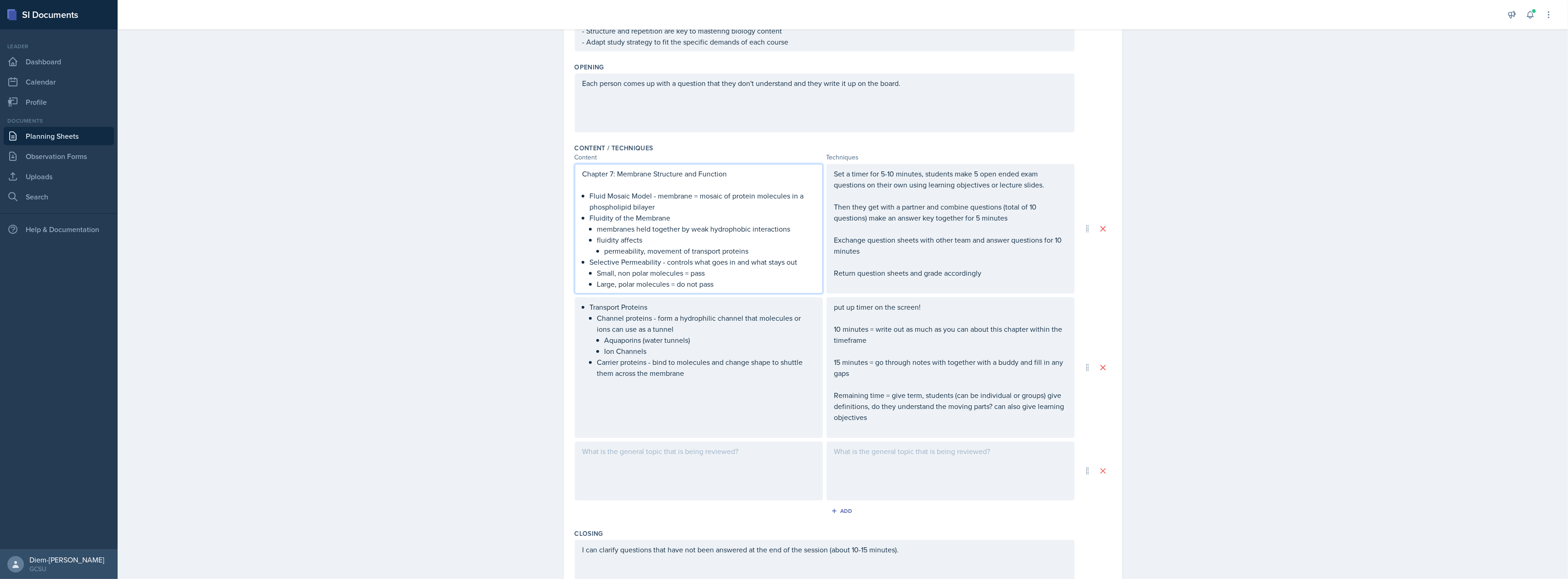
click at [713, 228] on p "membranes held together by weak hydrophobic interactions" at bounding box center [706, 229] width 218 height 11
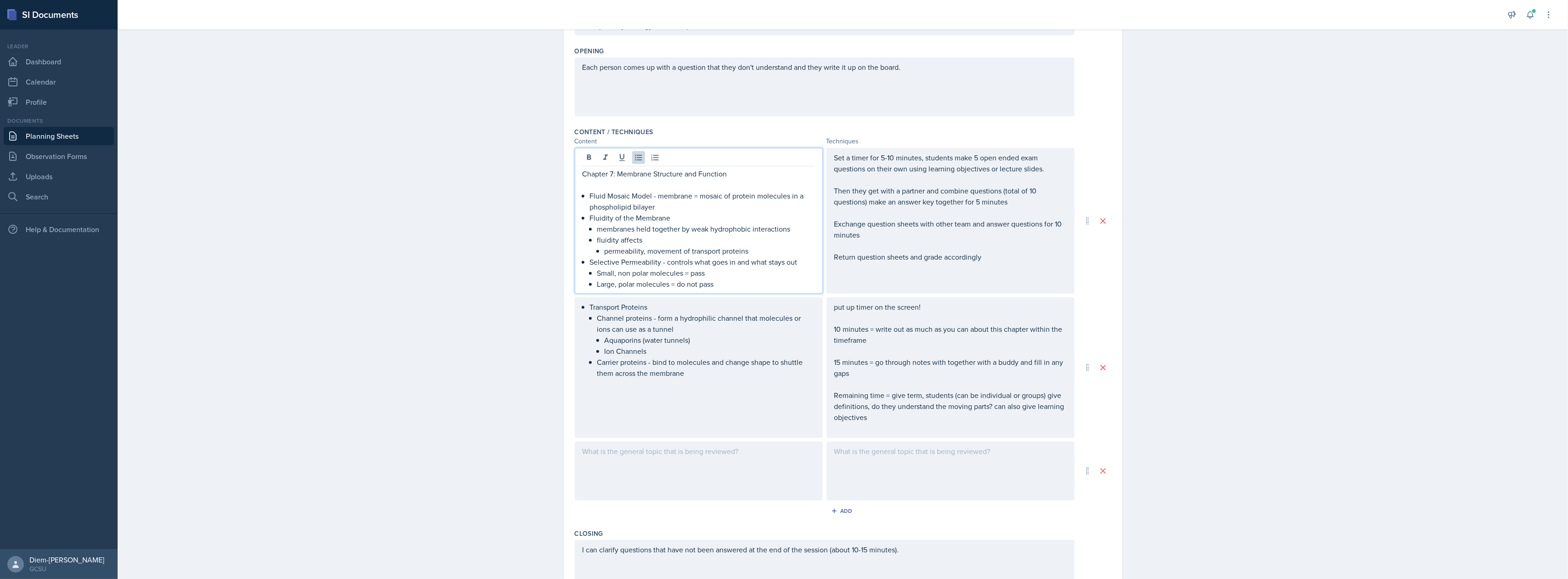
click at [665, 464] on div at bounding box center [698, 471] width 248 height 59
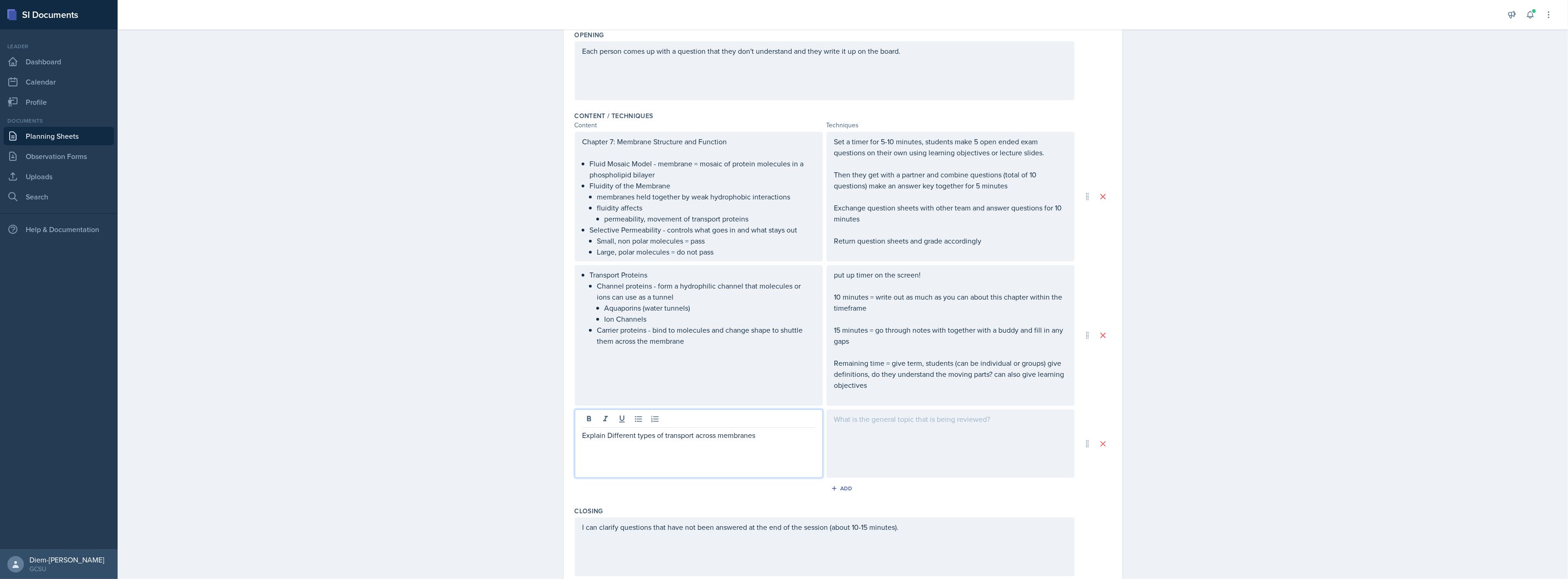
paste div
click at [582, 456] on p "fluid mosaic model/membrane structure" at bounding box center [698, 457] width 233 height 11
click at [648, 457] on p "Fluid mosaic model/membrane structure" at bounding box center [698, 457] width 233 height 11
click at [730, 466] on p at bounding box center [698, 468] width 233 height 11
click at [884, 447] on div at bounding box center [950, 444] width 248 height 68
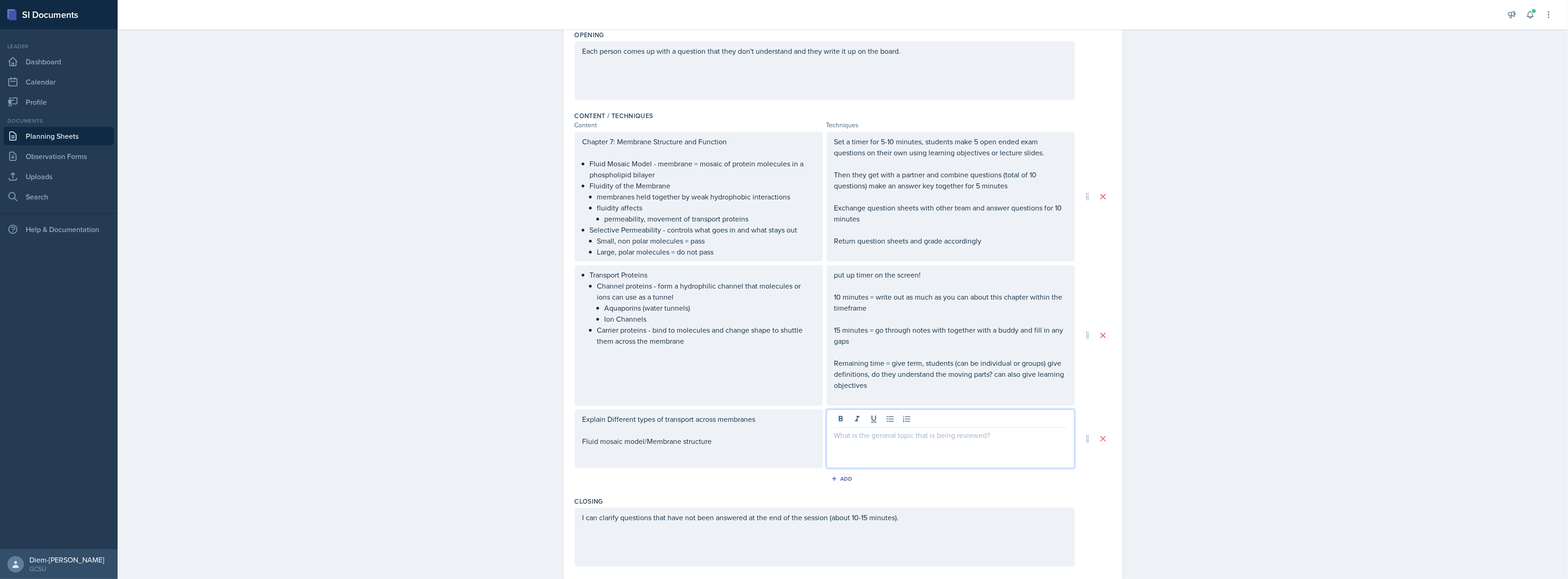
scroll to position [626, 0]
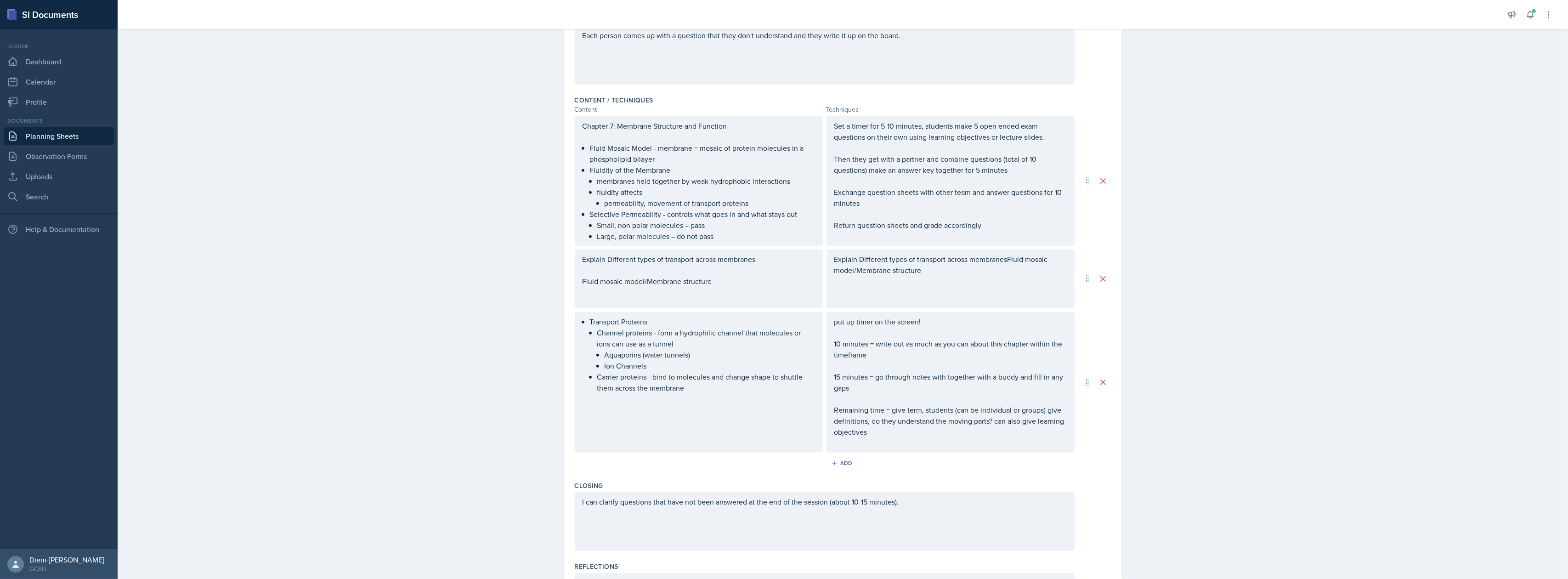
click at [686, 287] on div "Explain Different types of transport across membranes Fluid mosaic model/Membra…" at bounding box center [698, 275] width 233 height 44
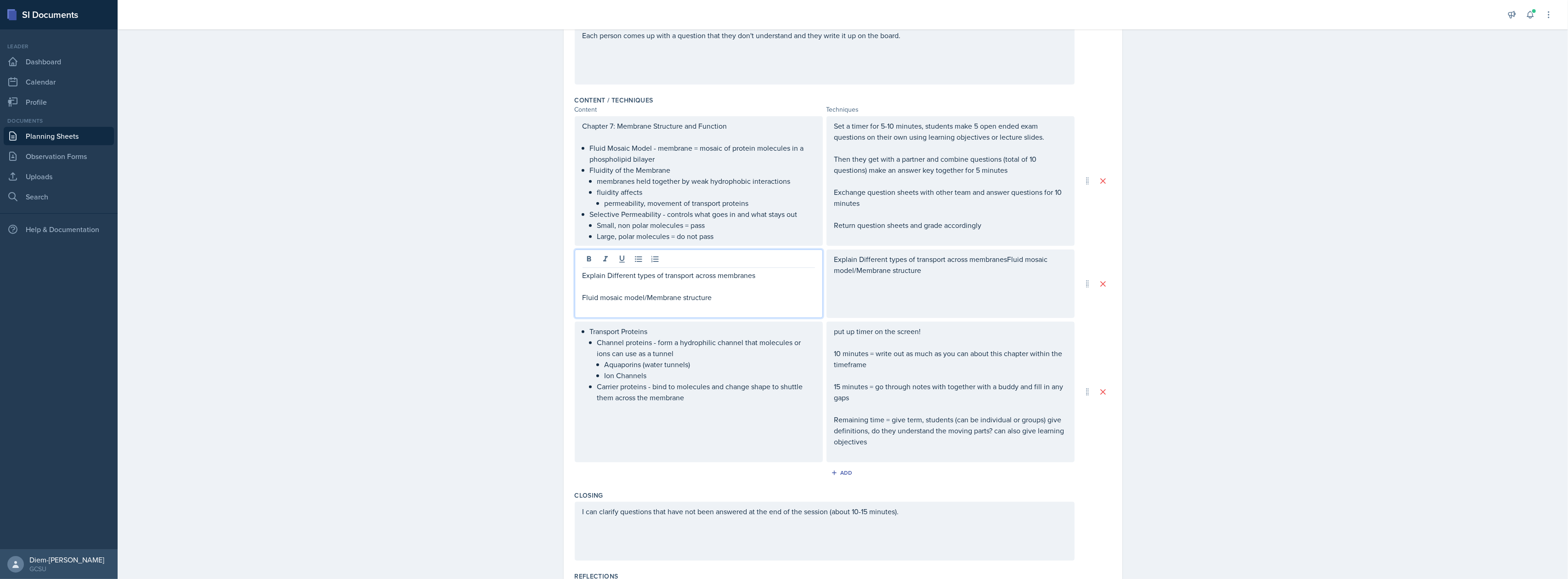
click at [582, 274] on p "Explain Different types of transport across membranes" at bounding box center [698, 275] width 233 height 11
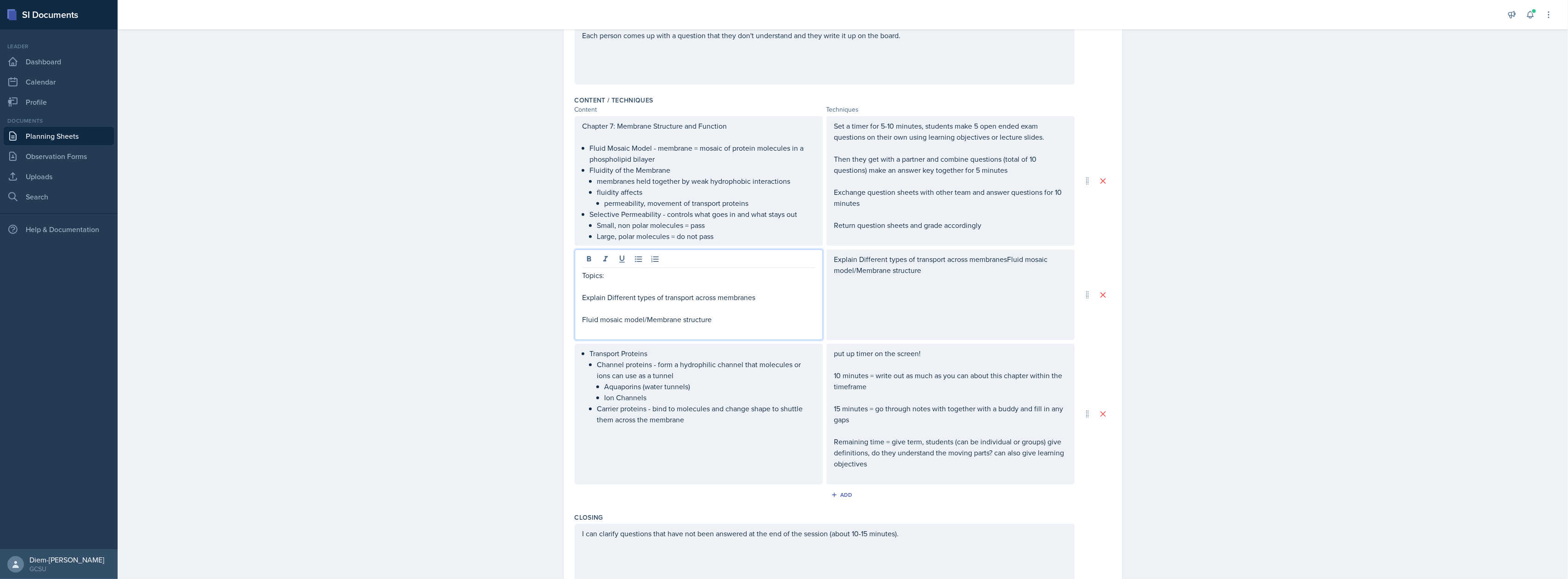
click at [939, 290] on div "Explain Different types of transport across membranesFluid mosaic model/Membran…" at bounding box center [950, 294] width 248 height 91
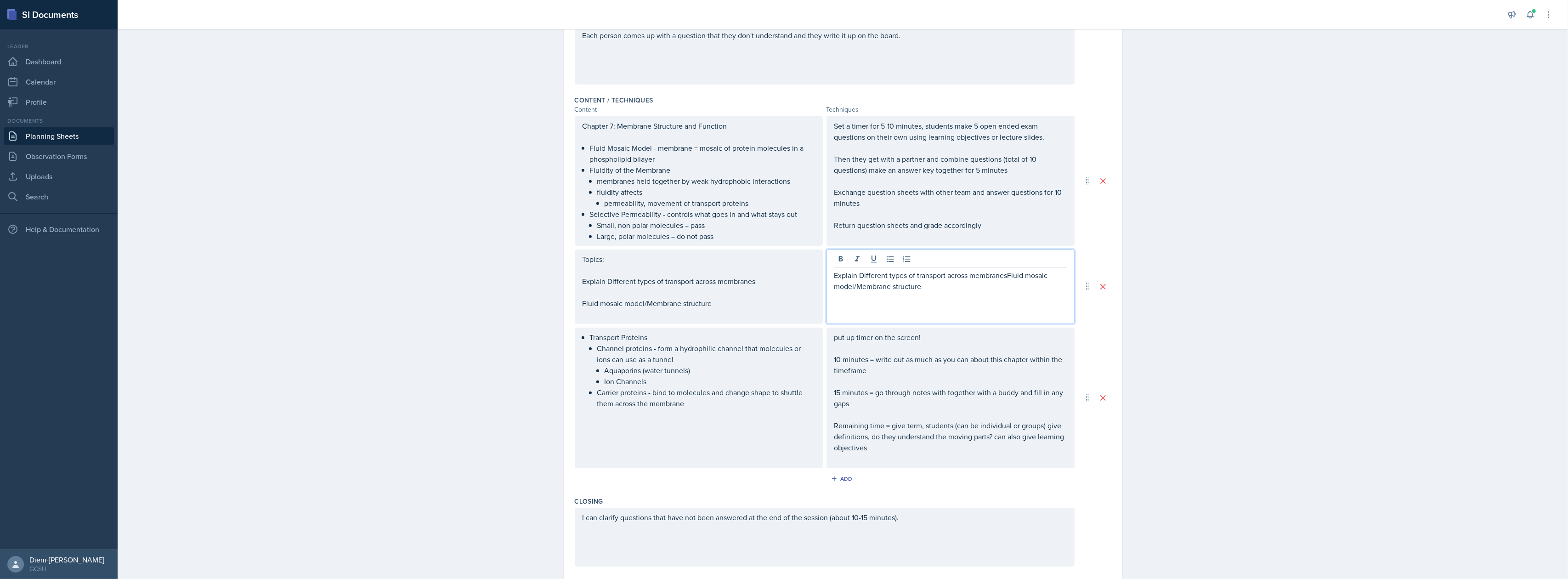
scroll to position [642, 0]
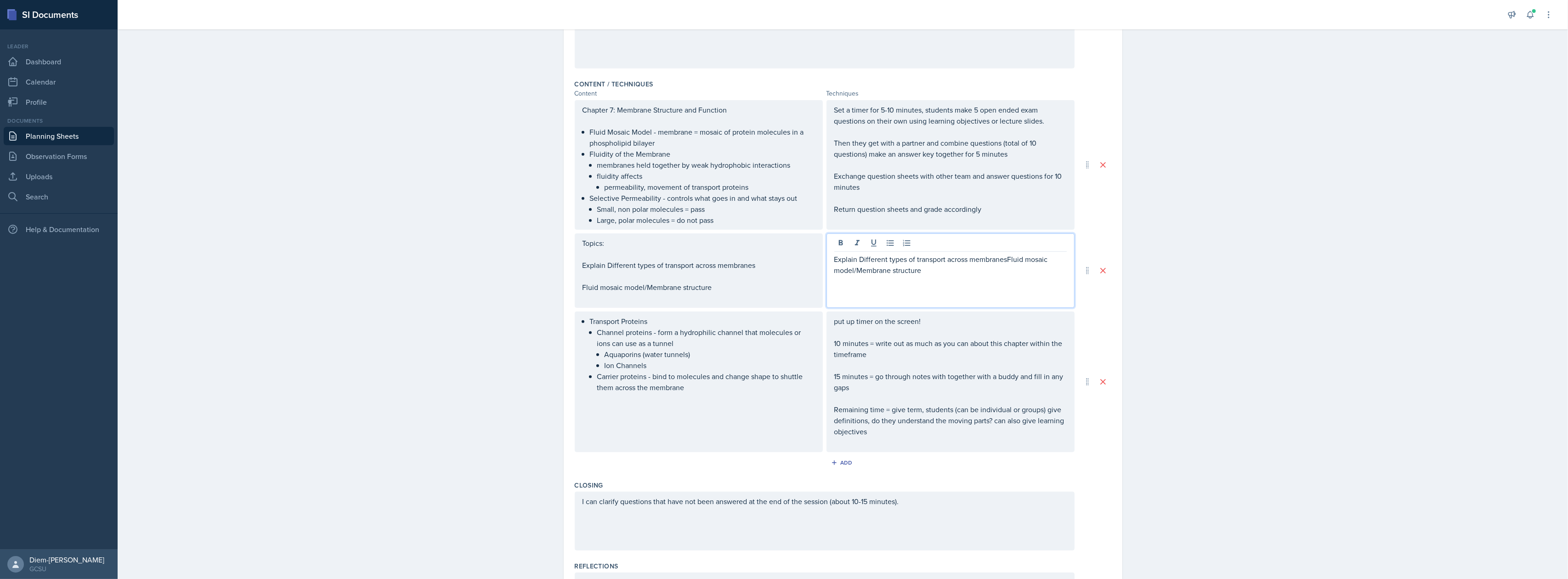
click at [980, 259] on p "Explain Different types of transport across membranesFluid mosaic model/Membran…" at bounding box center [950, 264] width 233 height 22
click at [1002, 263] on p "Explain Different types of transport across membranesFluid mosaic model/Membran…" at bounding box center [950, 264] width 233 height 22
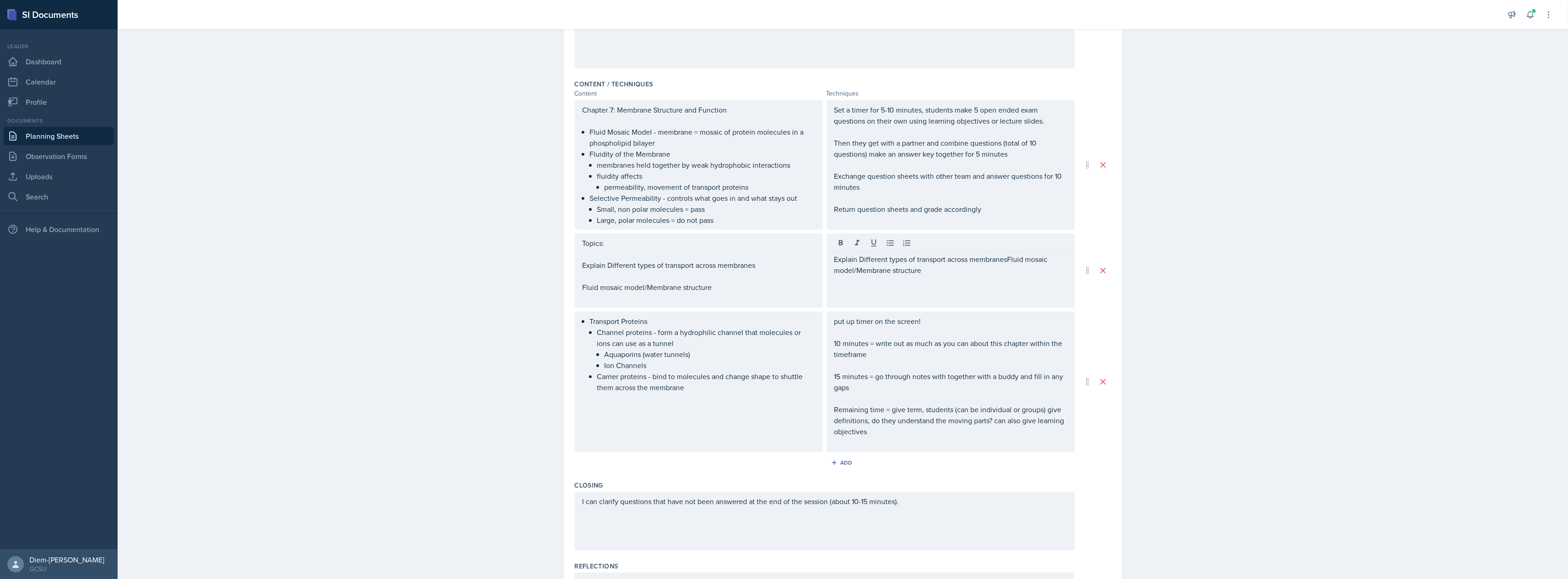
drag, startPoint x: 925, startPoint y: 282, endPoint x: 823, endPoint y: 253, distance: 106.0
click at [827, 253] on div "Explain Different types of transport across membranesFluid mosaic model/Membran…" at bounding box center [950, 270] width 248 height 74
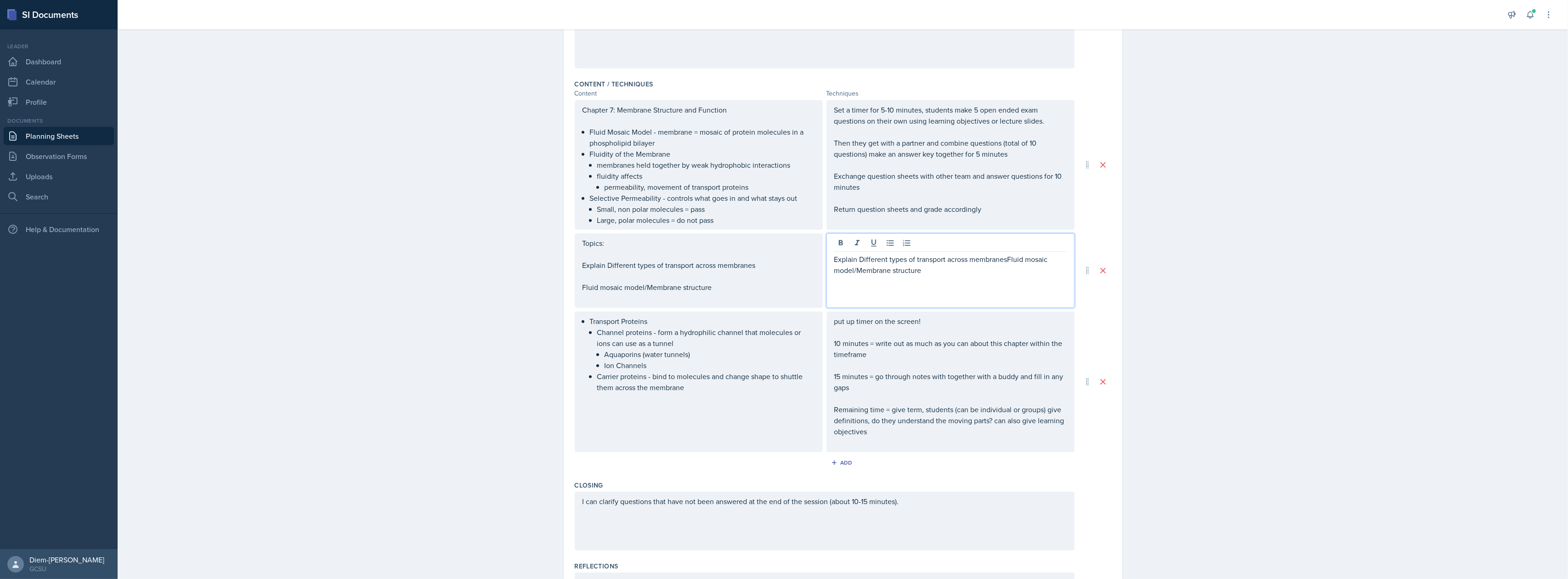
click at [908, 269] on p "Explain Different types of transport across membranesFluid mosaic model/Membran…" at bounding box center [950, 264] width 233 height 22
drag, startPoint x: 927, startPoint y: 273, endPoint x: 823, endPoint y: 256, distance: 105.4
click at [827, 256] on div "Explain Different types of transport across membranesFluid mosaic model/Membran…" at bounding box center [950, 270] width 248 height 74
click at [952, 262] on p "Brain Dump on the whiteboard/chalkkboard" at bounding box center [950, 259] width 233 height 11
click at [989, 269] on div "Brain Dump on the whiteboard/chalkboard" at bounding box center [950, 270] width 248 height 74
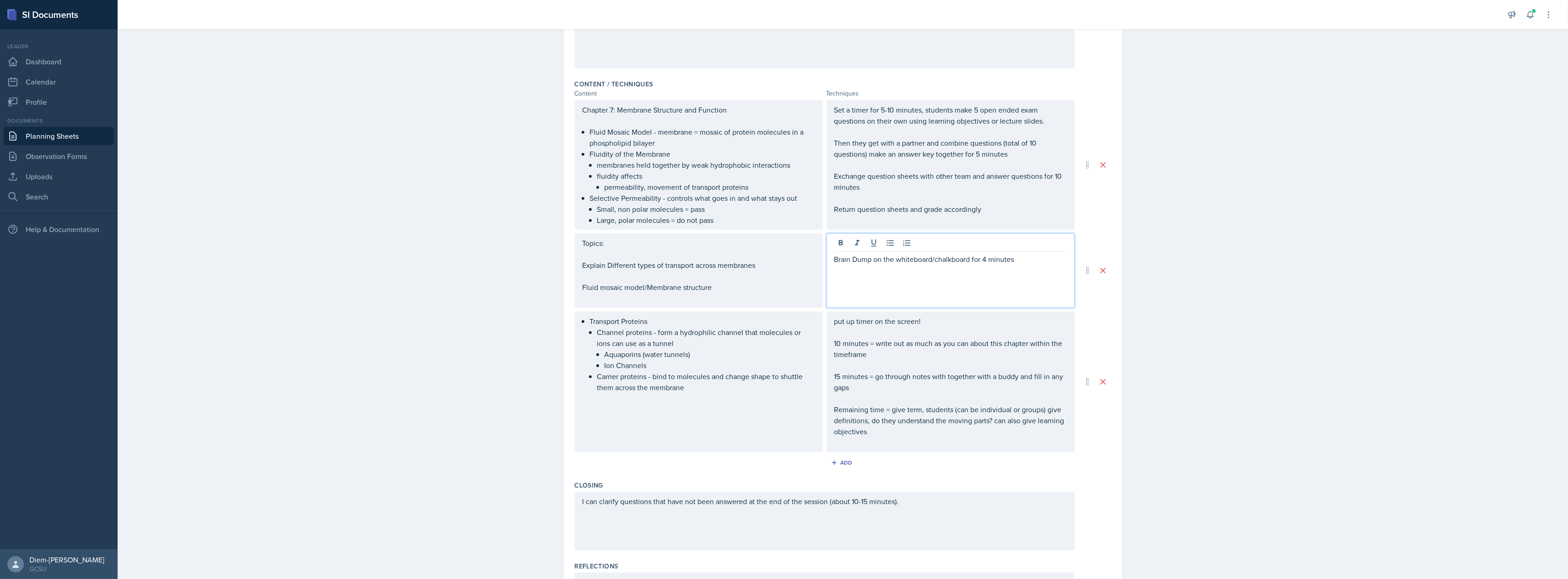
click at [969, 260] on p "Brain Dump on the whiteboard/chalkboard for 4 minutes" at bounding box center [950, 259] width 233 height 11
click at [974, 359] on div "put up timer on the screen! 10 minutes = write out as much as you can about thi…" at bounding box center [950, 382] width 233 height 132
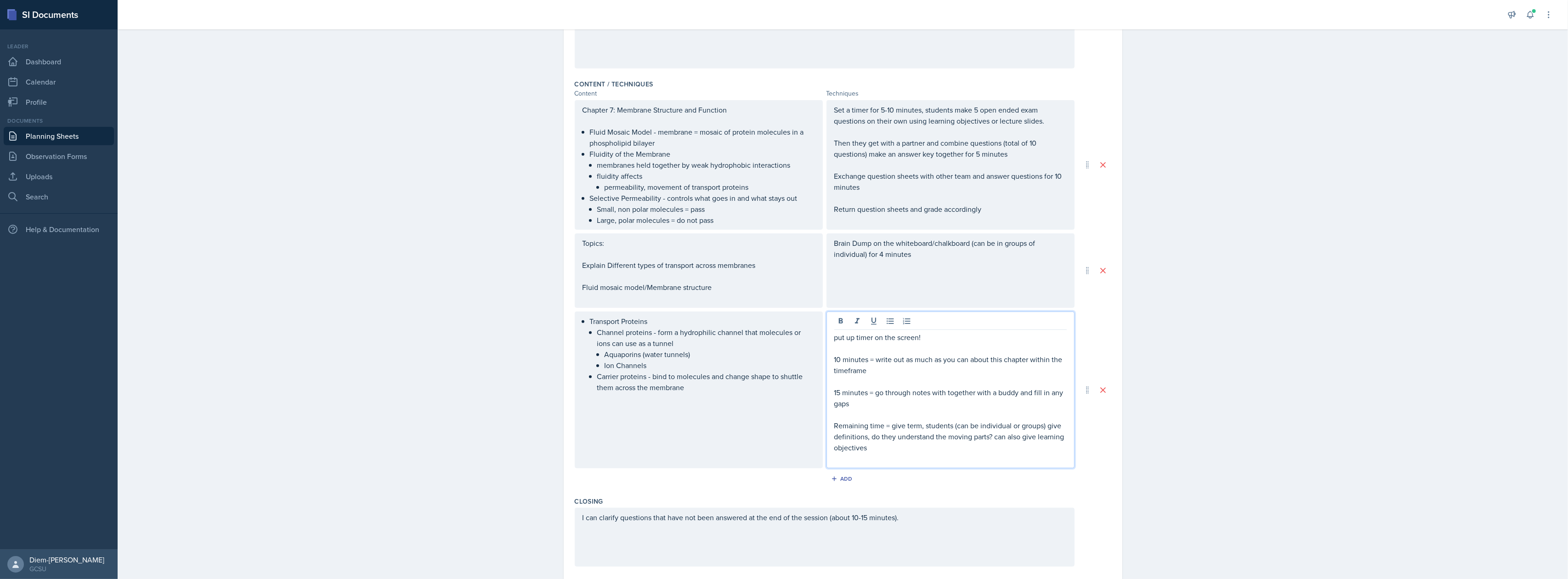
click at [945, 361] on p "10 minutes = write out as much as you can about this chapter within the timefra…" at bounding box center [950, 365] width 233 height 22
click at [943, 366] on p "10 minutes = write out as much as you can about this chapter within the timefra…" at bounding box center [950, 365] width 233 height 22
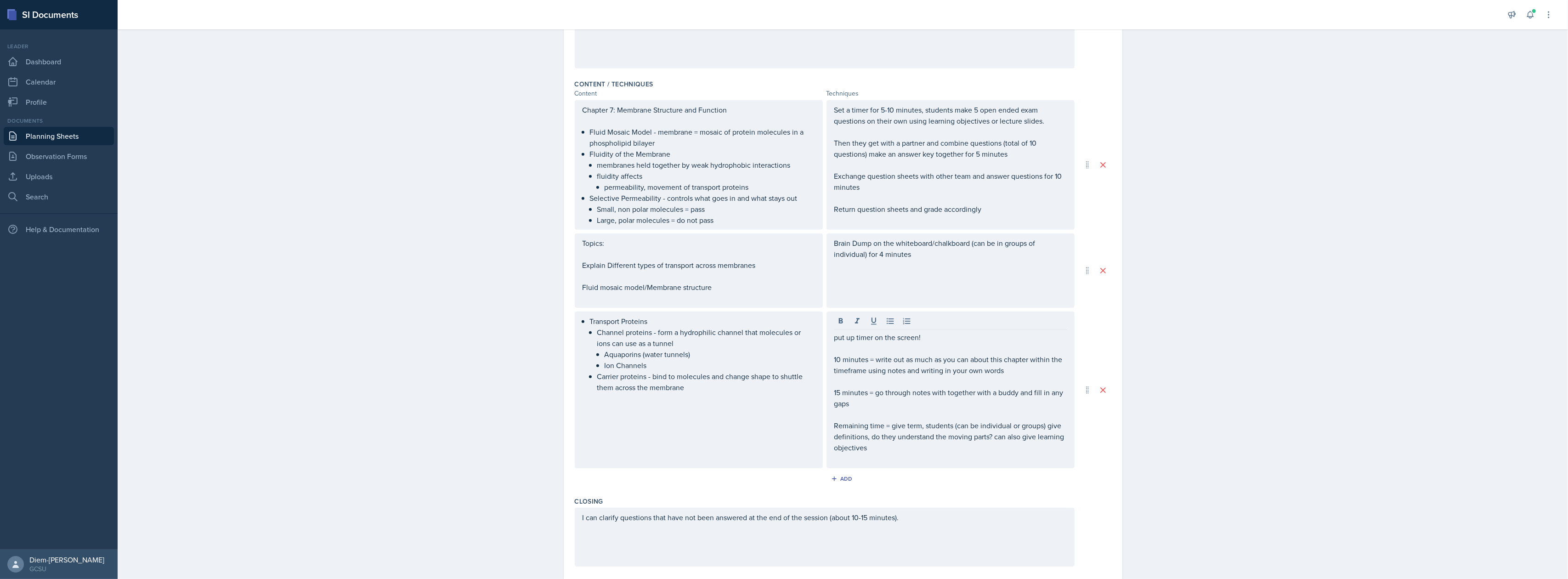
click at [965, 236] on div "Brain Dump on the whiteboard/chalkboard (can be in groups of individual) for 4 …" at bounding box center [950, 270] width 248 height 74
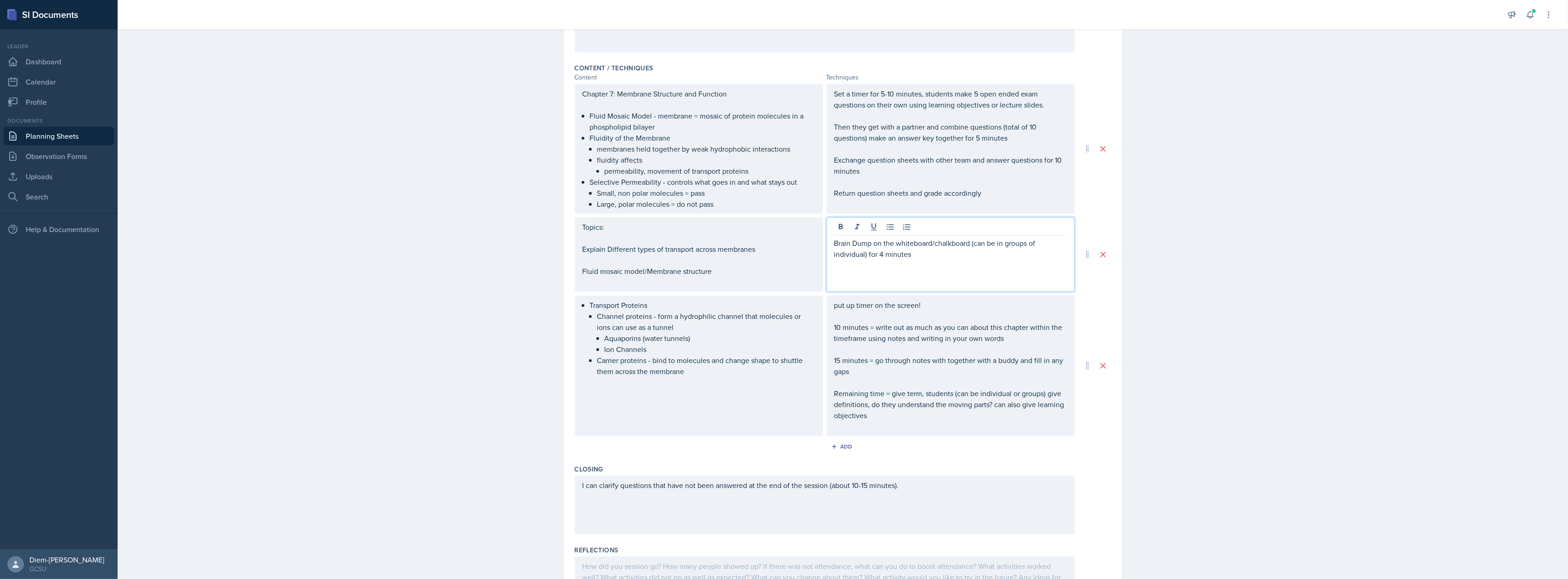
click at [1038, 243] on p "Brain Dump on the whiteboard/chalkboard (can be in groups of individual) for 4 …" at bounding box center [950, 249] width 233 height 22
click at [903, 252] on p "Brain Dump on the whiteboard/chalkboard (can be in groups or individual) for 4 …" at bounding box center [950, 249] width 233 height 22
click at [924, 264] on div "Brain Dump on the whiteboard/chalkboard (can be in groups or individual) for 4 …" at bounding box center [950, 254] width 248 height 74
click at [915, 258] on p "Brain Dump on the whiteboard/chalkboard (can be in groups or individual) for 4 …" at bounding box center [950, 249] width 233 height 22
click at [904, 258] on p "Brain Dump on the whiteboard/chalkboard (can be in groups or individual) for 4 …" at bounding box center [950, 249] width 233 height 22
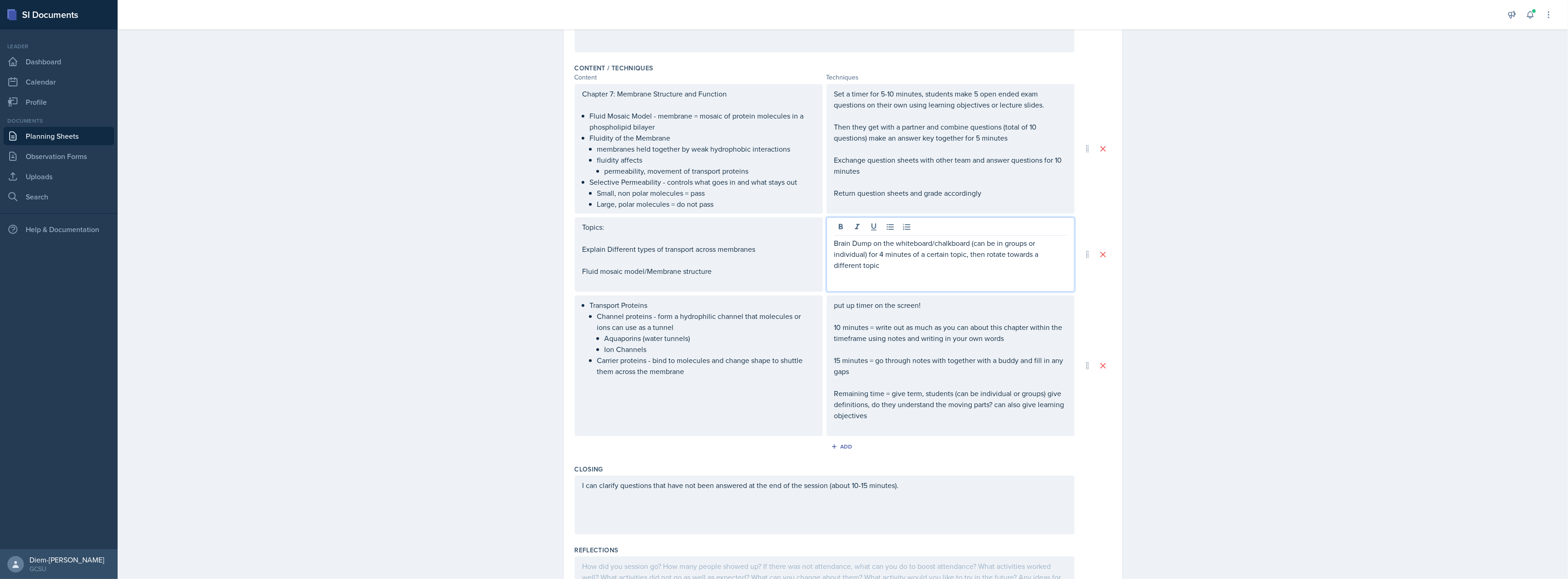
click at [888, 270] on div "Brain Dump on the whiteboard/chalkboard (can be in groups or individual) for 4 …" at bounding box center [950, 254] width 248 height 74
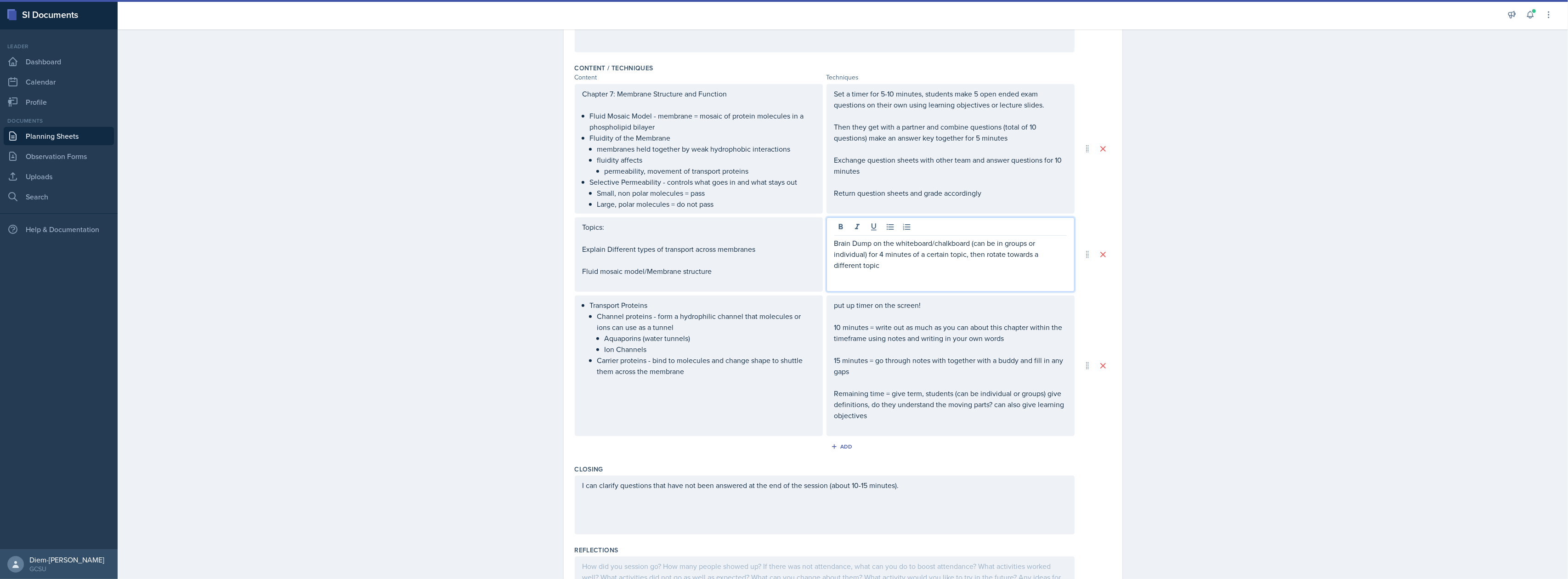
click at [828, 244] on div "Brain Dump on the whiteboard/chalkboard (can be in groups or individual) for 4 …" at bounding box center [950, 254] width 248 height 74
click at [834, 244] on p "Brain Dump on the whiteboard/chalkboard (can be in groups or individual) for 4 …" at bounding box center [950, 254] width 233 height 33
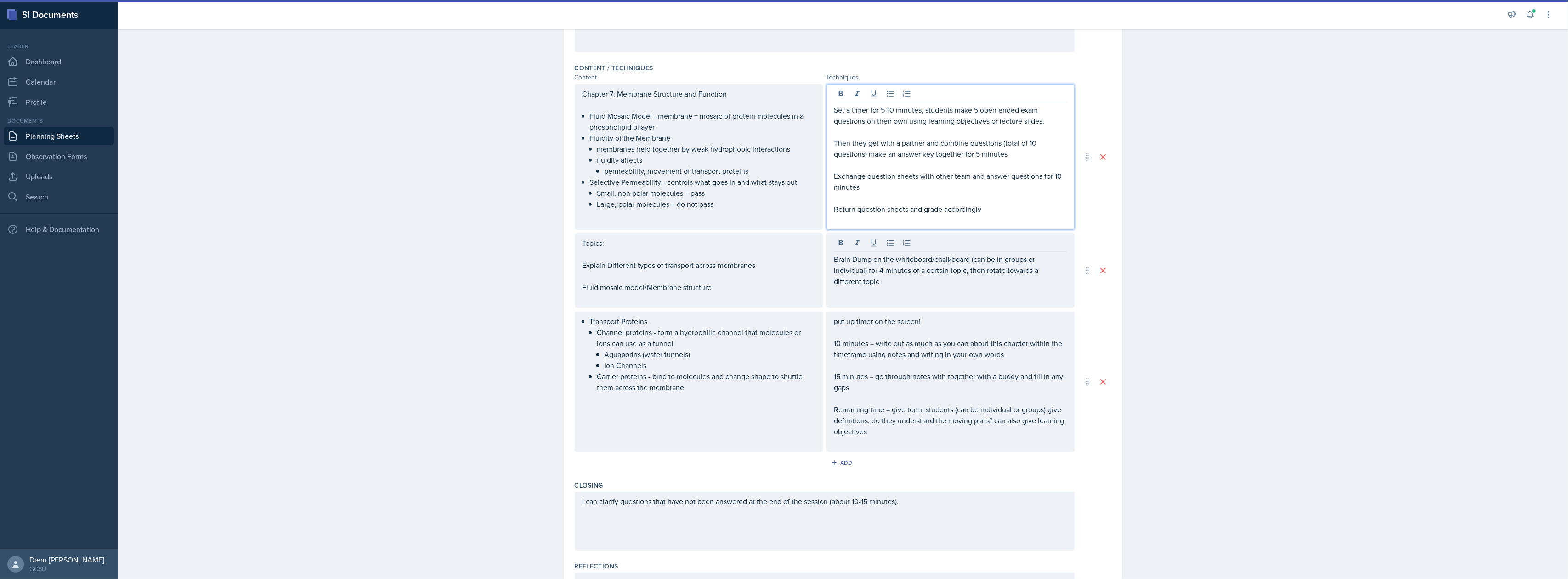
click at [901, 171] on p "Exchange question sheets with other team and answer questions for 10 minutes" at bounding box center [950, 182] width 233 height 22
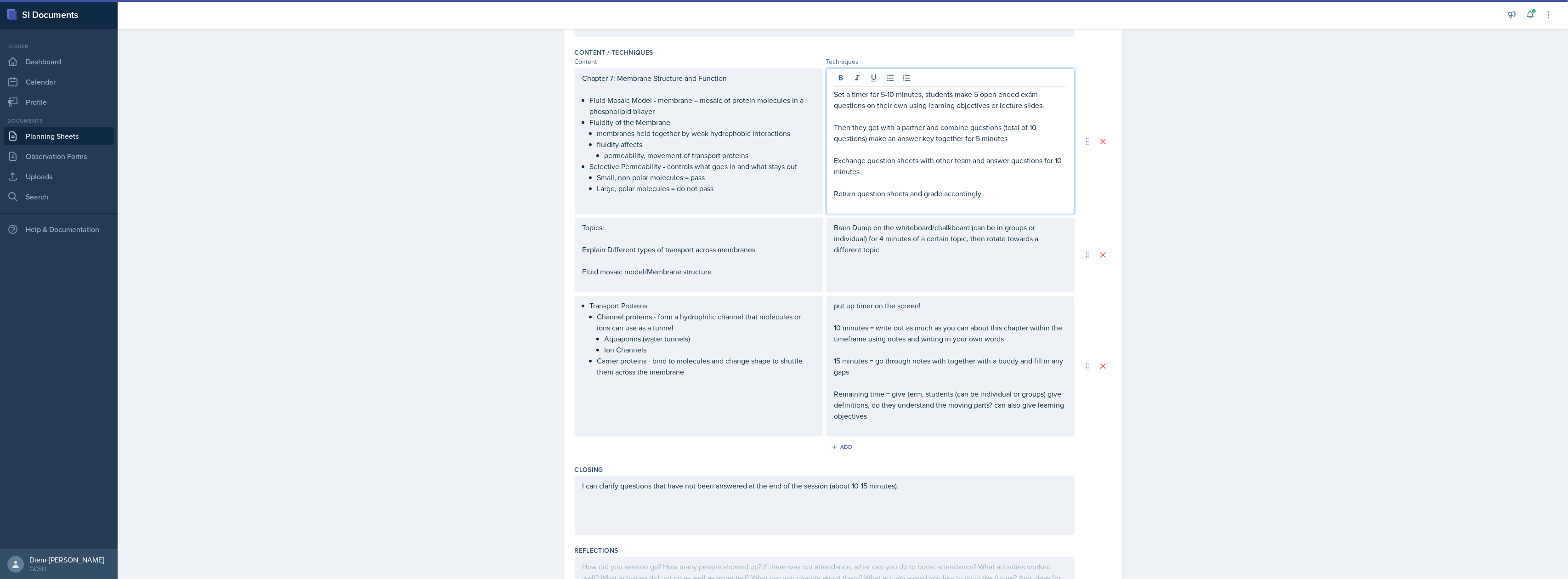
click at [867, 240] on p "Brain Dump on the whiteboard/chalkboard (can be in groups or individual) for 4 …" at bounding box center [950, 238] width 233 height 33
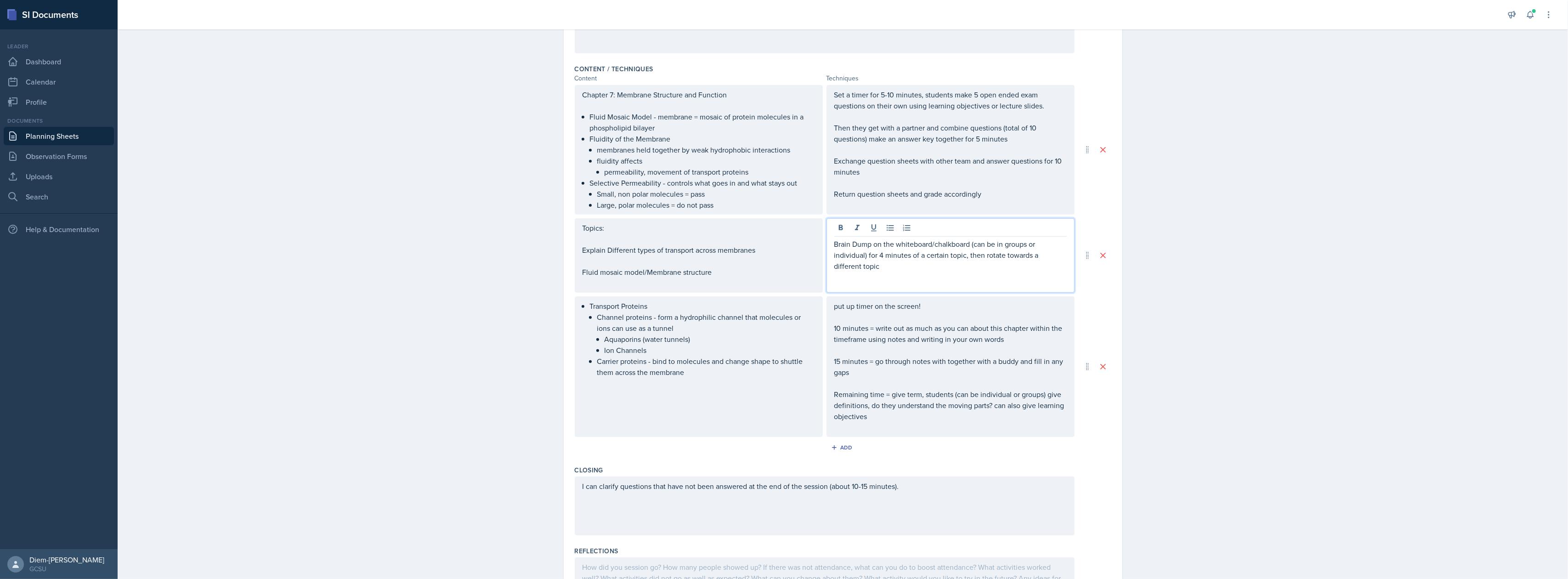
click at [911, 130] on p "Then they get with a partner and combine questions (total of 10 questions) make…" at bounding box center [950, 133] width 233 height 22
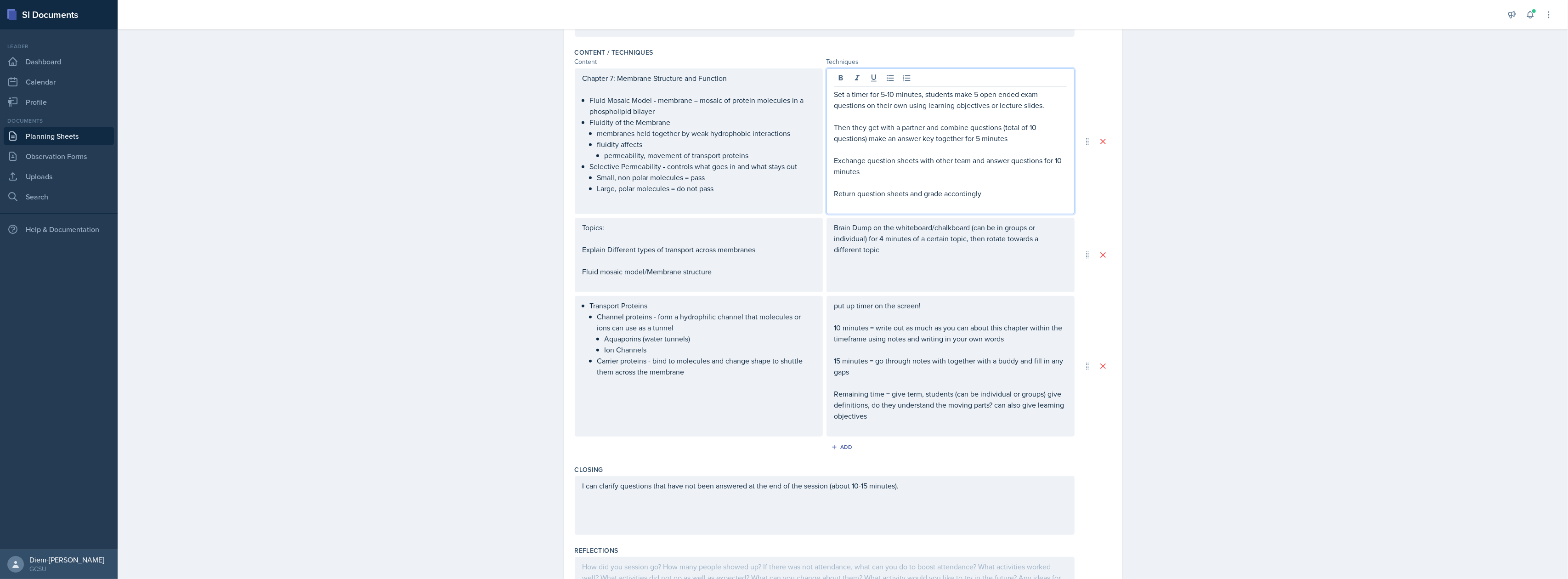
click at [1043, 102] on p "Set a timer for 5-10 minutes, students make 5 open ended exam questions on thei…" at bounding box center [950, 100] width 233 height 22
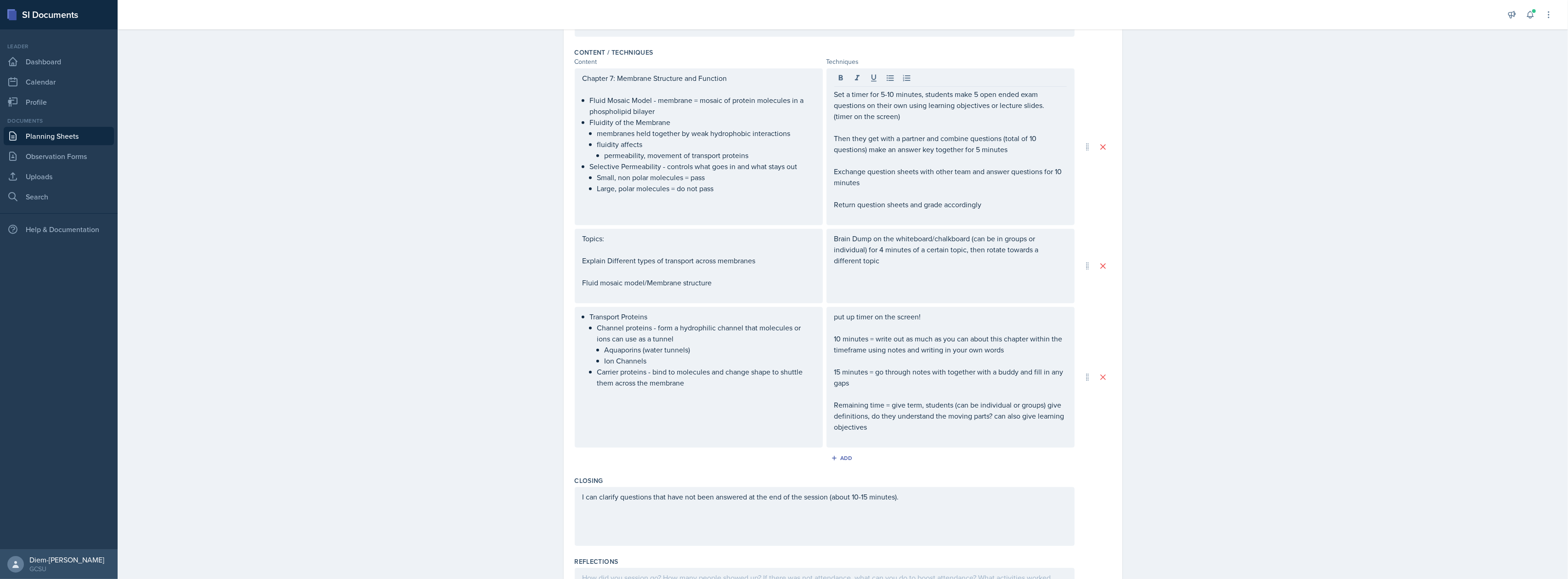
click at [909, 226] on div "Chapter 7: Membrane Structure and Function Fluid Mosaic Model - membrane = mosa…" at bounding box center [843, 257] width 537 height 379
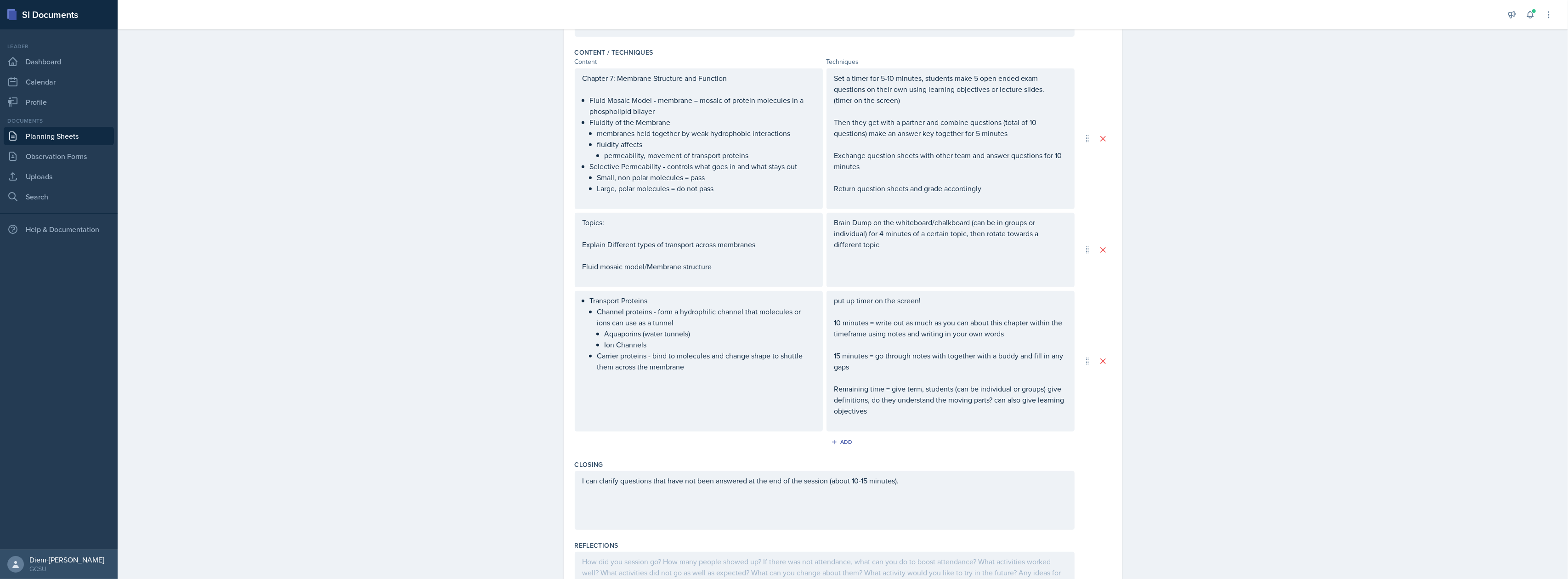
click at [916, 252] on div "Brain Dump on the whiteboard/chalkboard (can be in groups or individual) for 4 …" at bounding box center [950, 250] width 248 height 74
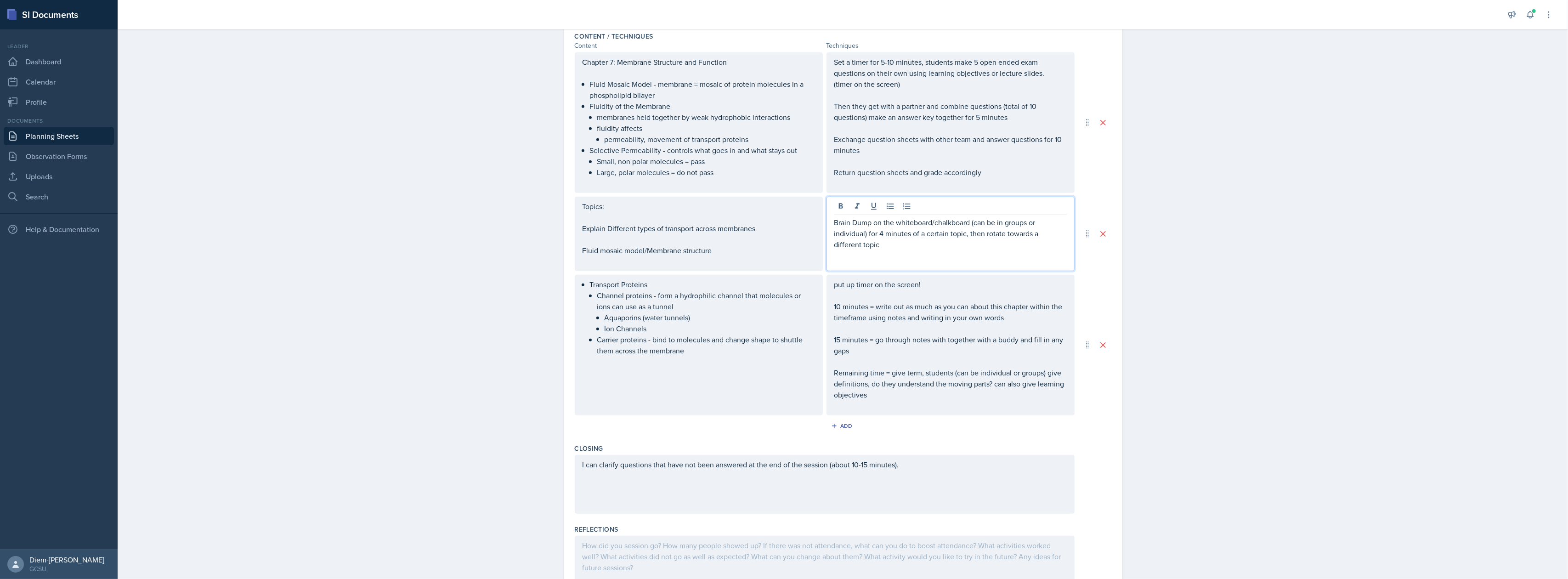
click at [915, 252] on div "Brain Dump on the whiteboard/chalkboard (can be in groups or individual) for 4 …" at bounding box center [950, 234] width 248 height 74
click at [898, 247] on p "Brain Dump on the whiteboard/chalkboard (can be in groups or individual) for 4 …" at bounding box center [950, 234] width 233 height 33
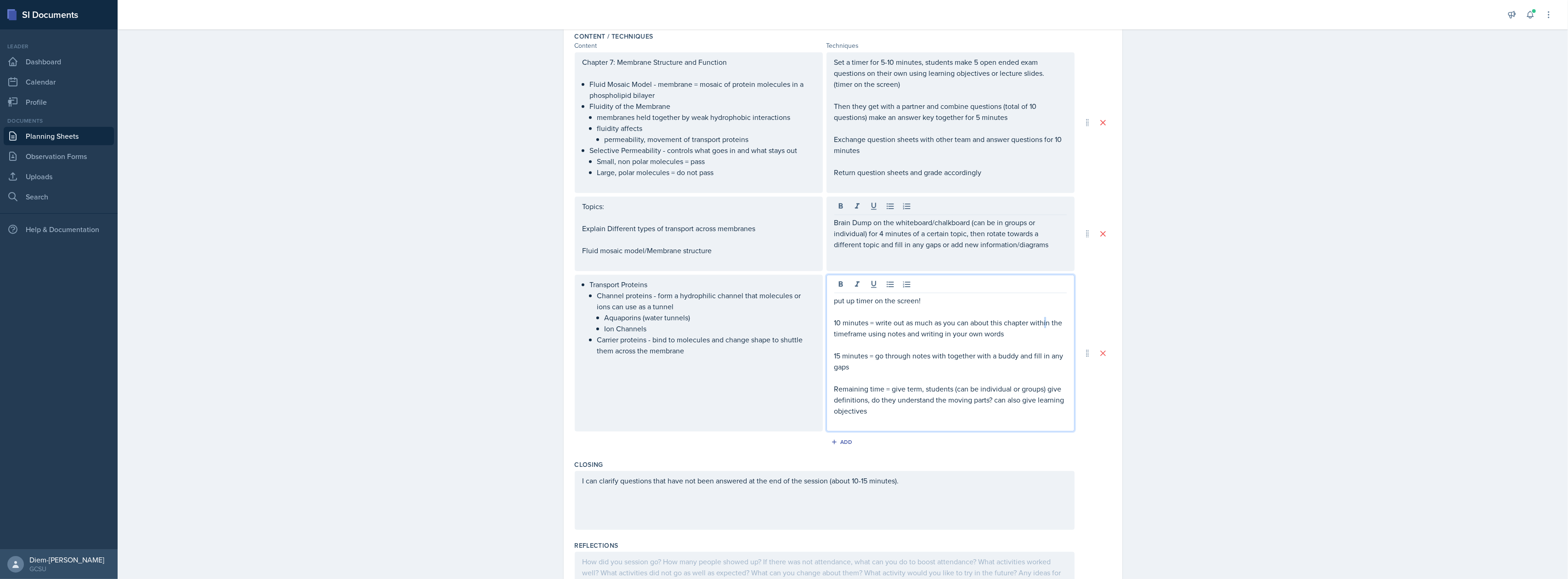
click at [1041, 321] on p "10 minutes = write out as much as you can about this chapter within the timefra…" at bounding box center [950, 328] width 233 height 22
click at [582, 208] on p "Topics:" at bounding box center [698, 206] width 233 height 11
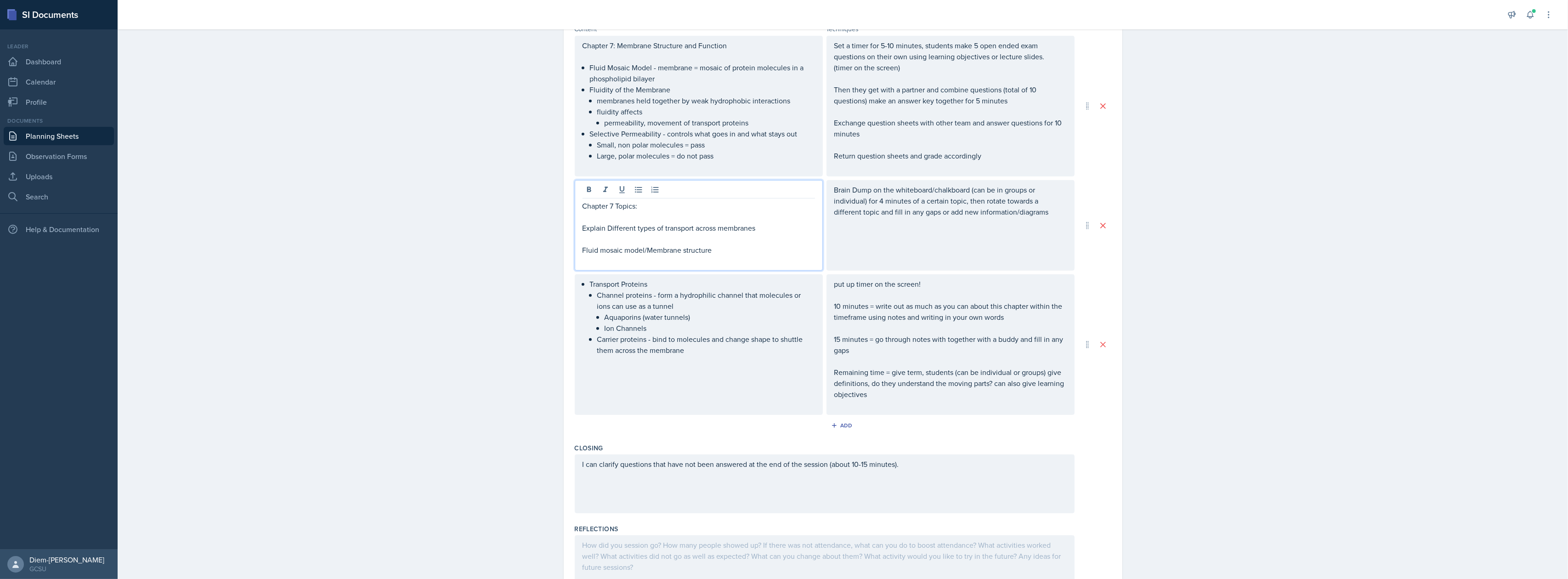
click at [653, 253] on p "Fluid mosaic model/Membrane structure" at bounding box center [698, 250] width 233 height 11
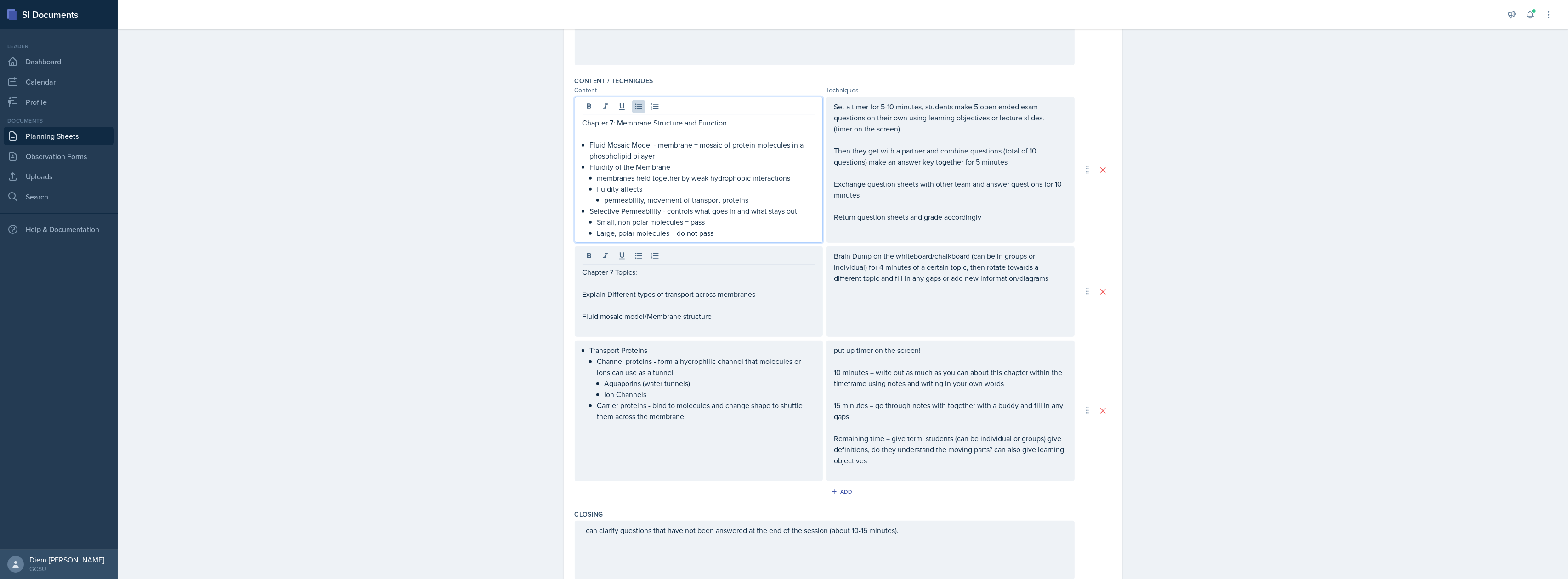
scroll to position [661, 0]
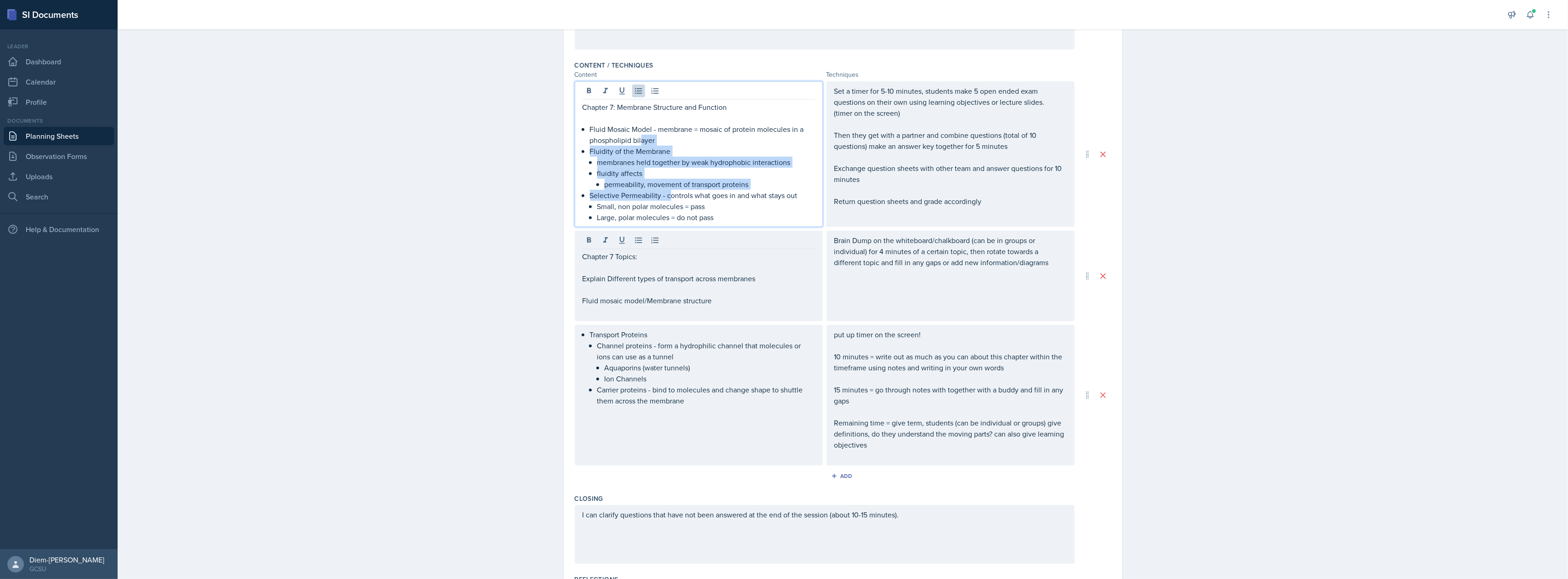
drag, startPoint x: 638, startPoint y: 137, endPoint x: 666, endPoint y: 191, distance: 60.8
click at [666, 191] on ul "Fluid Mosaic Model - membrane = mosaic of protein molecules in a phospholipid b…" at bounding box center [702, 173] width 225 height 99
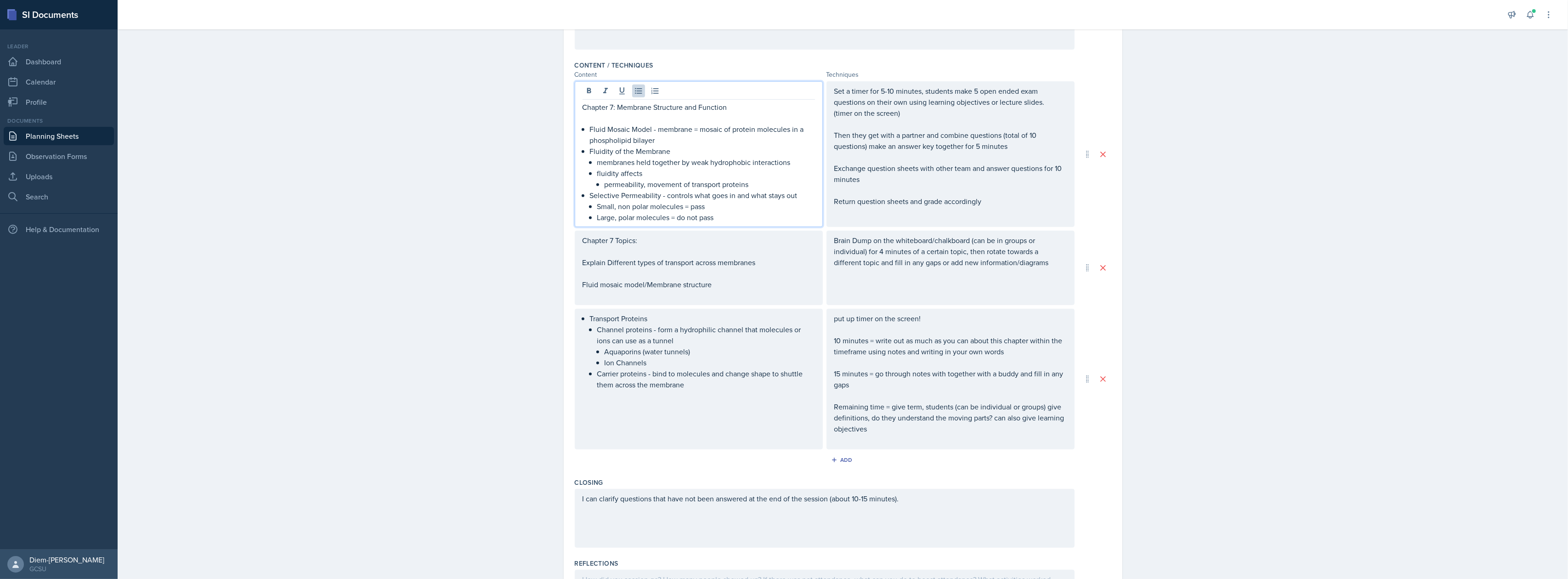
click at [697, 212] on p "Large, polar molecules = do not pass" at bounding box center [706, 217] width 218 height 11
click at [724, 208] on p "Small, non polar molecules = pass" at bounding box center [706, 206] width 218 height 11
click at [675, 264] on div "Chapter 7 Topics: Explain Different types of transport across membranes Fluid m…" at bounding box center [698, 268] width 233 height 66
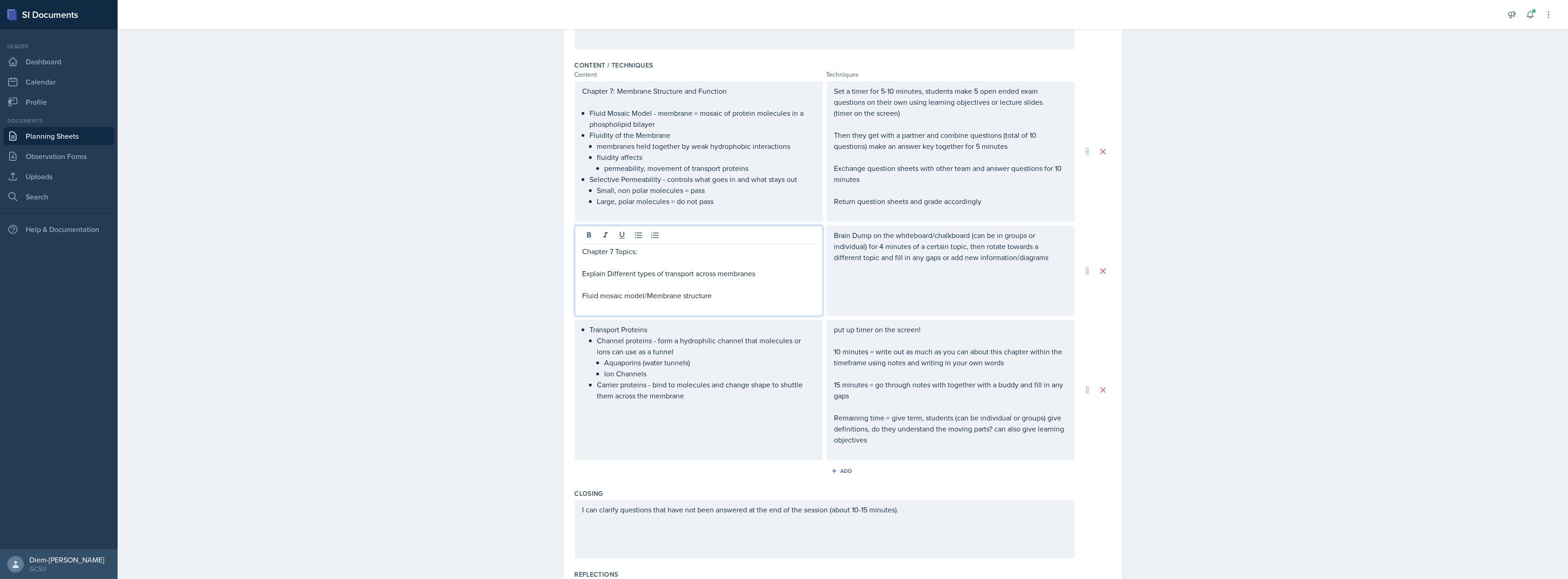
scroll to position [655, 0]
click at [653, 291] on p at bounding box center [698, 290] width 233 height 11
click at [640, 308] on p at bounding box center [698, 312] width 233 height 11
click at [693, 307] on p at bounding box center [698, 312] width 233 height 11
click at [622, 287] on p at bounding box center [698, 290] width 233 height 11
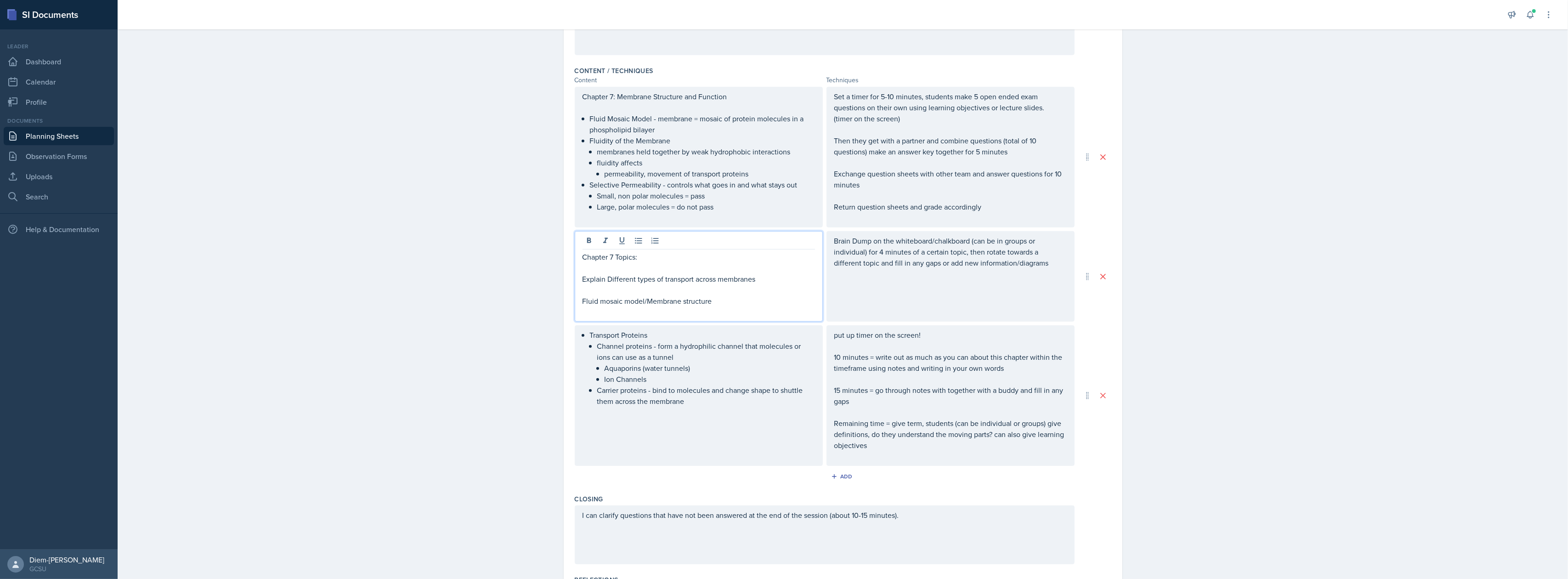
click at [618, 278] on p "Explain Different types of transport across membranes" at bounding box center [698, 279] width 233 height 11
drag, startPoint x: 603, startPoint y: 274, endPoint x: 556, endPoint y: 281, distance: 47.5
click at [557, 281] on div "Date [DATE] [DATE] 31 1 2 3 4 5 6 7 8 9 10 11 12 13 14 15 16 17 18 19 20 21 22 …" at bounding box center [842, 49] width 588 height 1265
drag, startPoint x: 687, startPoint y: 278, endPoint x: 635, endPoint y: 277, distance: 52.0
click at [635, 277] on p "Different types of transport across membranes" at bounding box center [698, 279] width 233 height 11
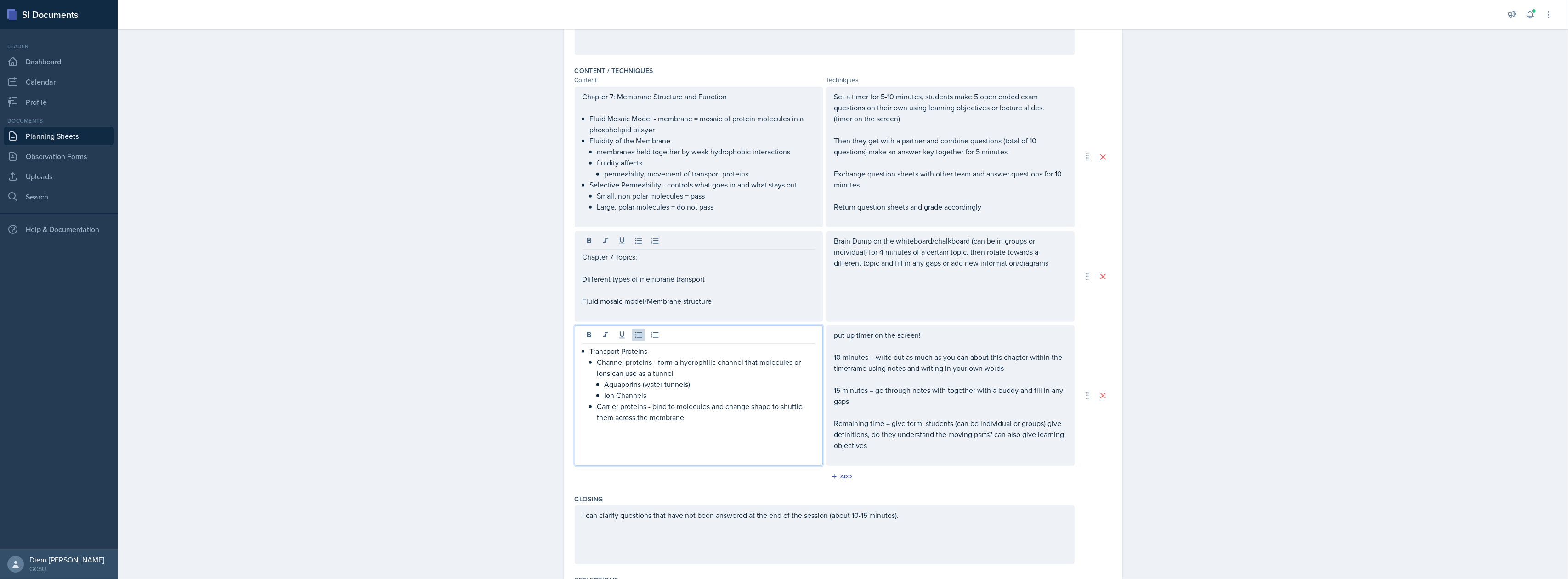
click at [695, 376] on li "Channel proteins - form a hydrophilic channel that molecules or ions can use as…" at bounding box center [706, 378] width 218 height 44
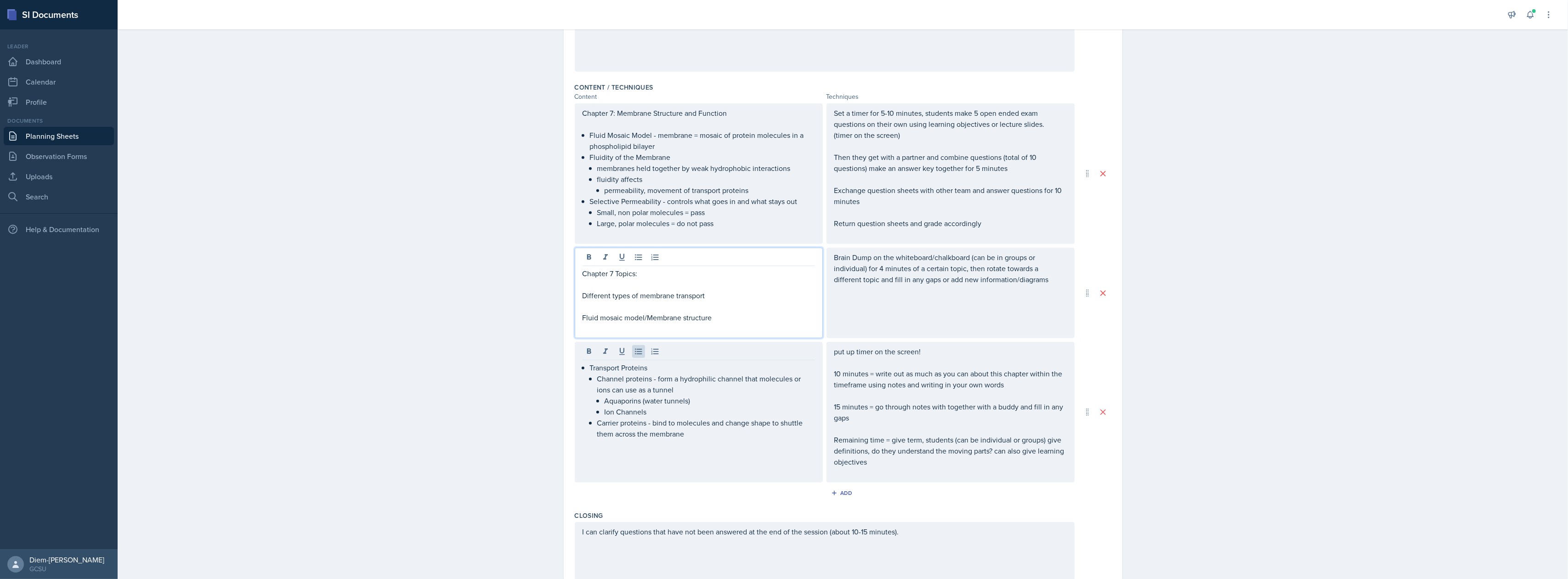
click at [796, 312] on p "Fluid mosaic model/Membrane structure" at bounding box center [698, 317] width 233 height 11
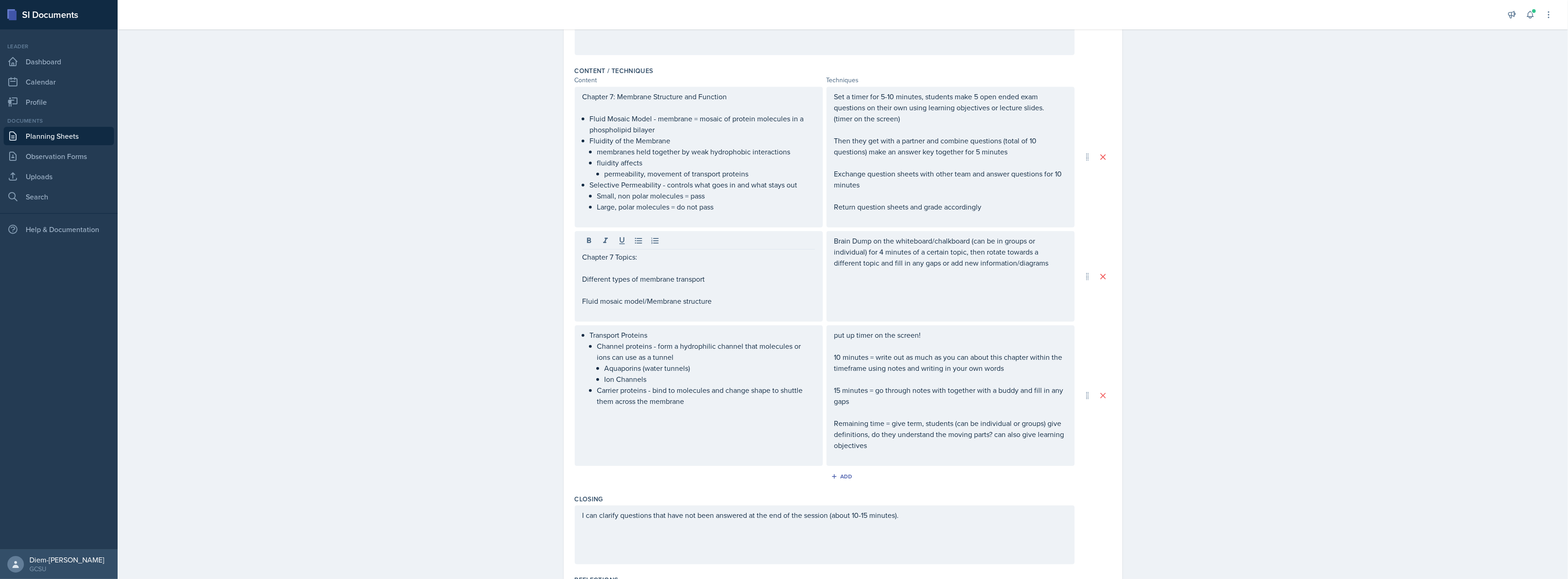
click at [870, 298] on div "Brain Dump on the whiteboard/chalkboard (can be in groups or individual) for 4 …" at bounding box center [950, 276] width 248 height 91
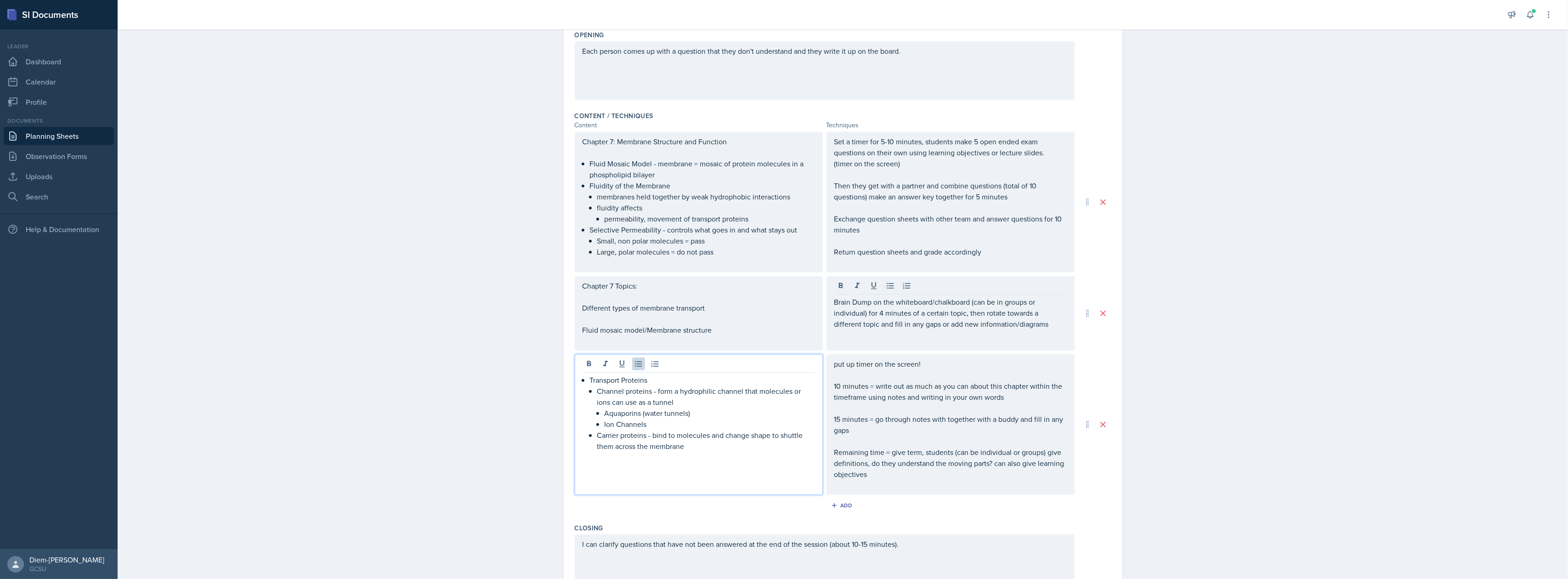
scroll to position [626, 0]
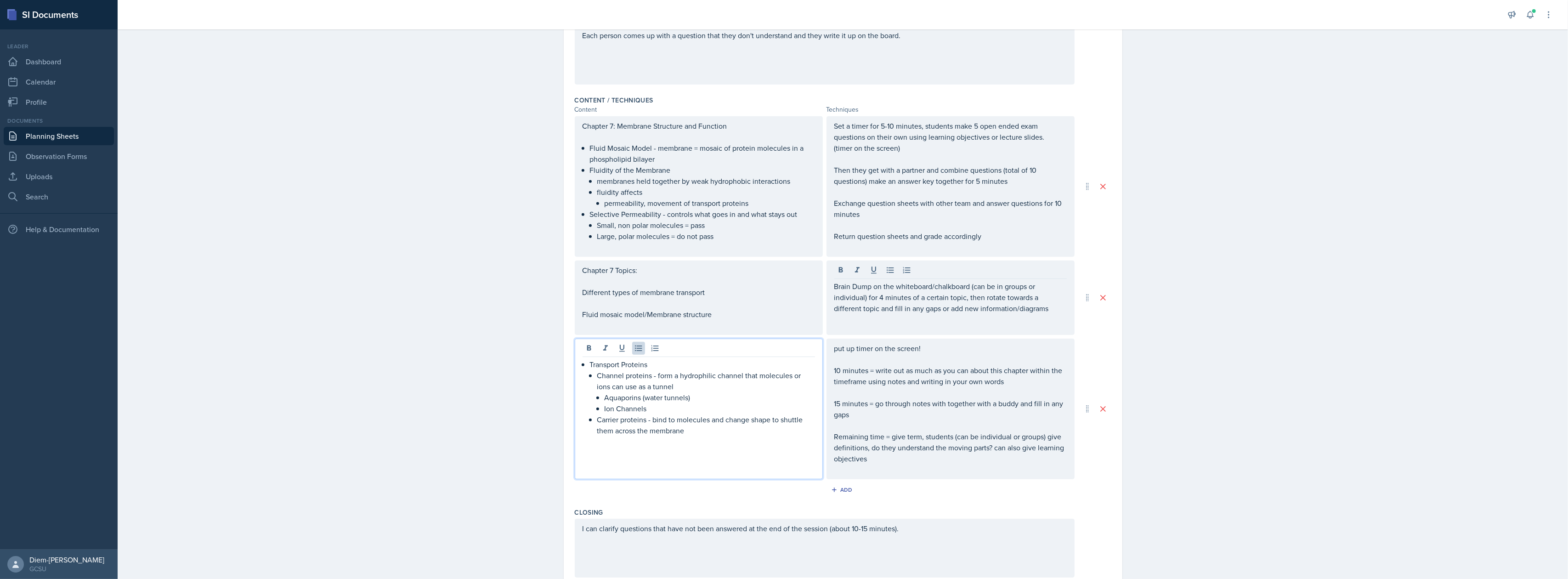
click at [656, 362] on p "Transport Proteins" at bounding box center [702, 365] width 225 height 11
click at [711, 320] on p at bounding box center [698, 325] width 233 height 11
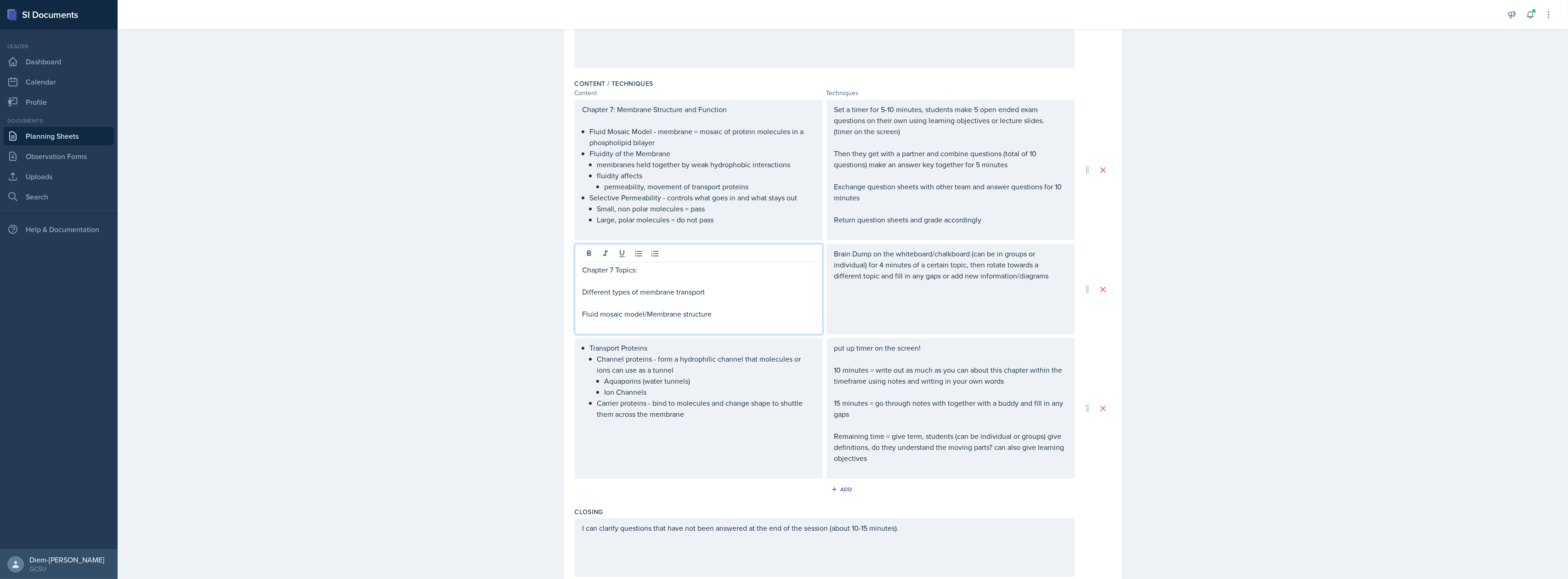
click at [725, 317] on p "Fluid mosaic model/Membrane structure" at bounding box center [698, 314] width 233 height 11
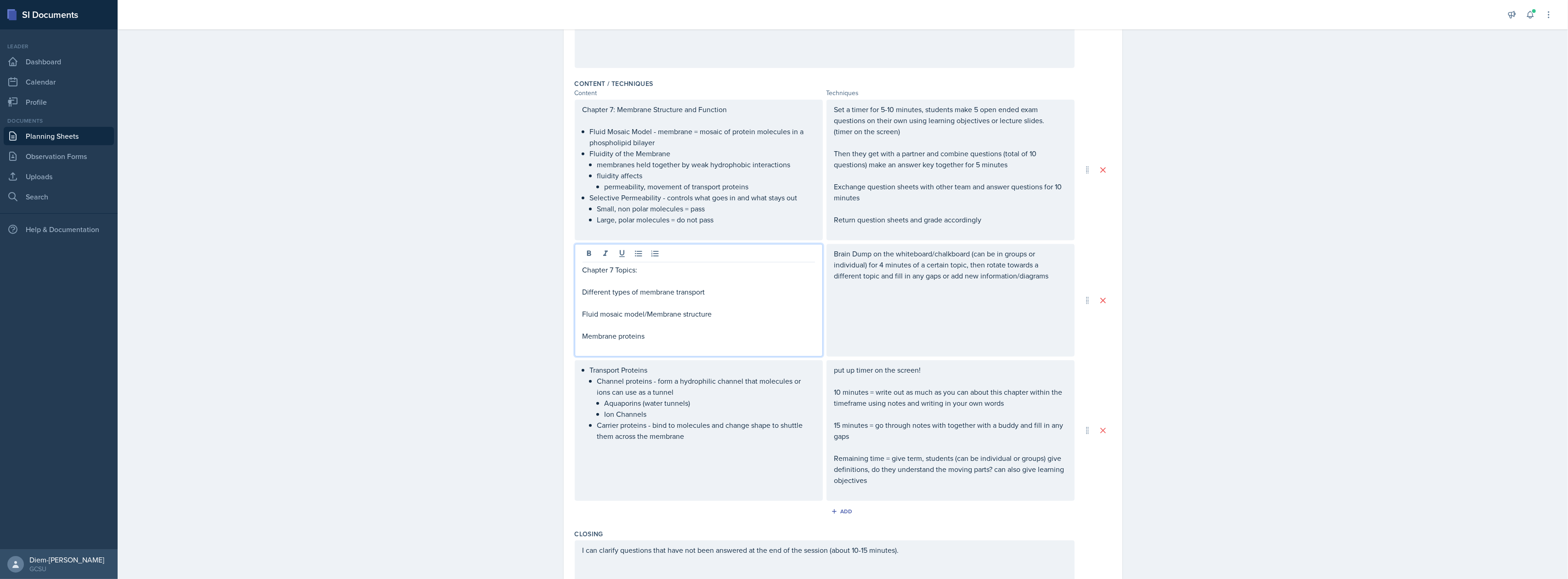
click at [582, 335] on p "Membrane proteins" at bounding box center [698, 336] width 233 height 11
click at [728, 330] on p "Structure and functions of Membrane proteins" at bounding box center [698, 336] width 233 height 11
